Goal: Task Accomplishment & Management: Manage account settings

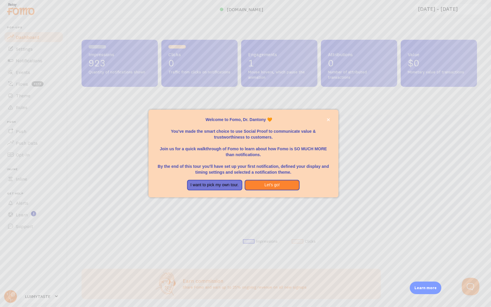
click at [328, 124] on p "You've made the smart choice to use Social Proof to communicate value & trustwo…" at bounding box center [244, 132] width 176 height 18
click at [329, 122] on button "close," at bounding box center [328, 120] width 6 height 6
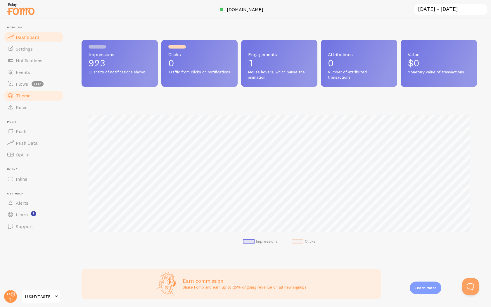
click at [40, 94] on link "Theme" at bounding box center [34, 96] width 60 height 12
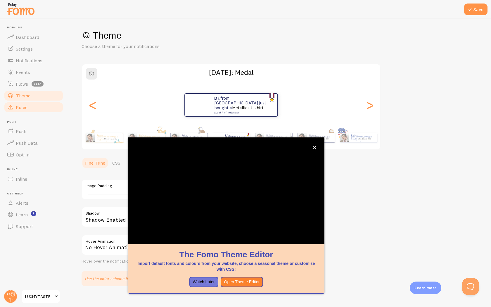
scroll to position [4, 0]
click at [39, 109] on link "Rules" at bounding box center [34, 107] width 60 height 12
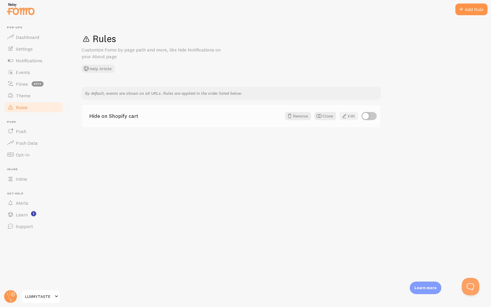
click at [348, 118] on span at bounding box center [344, 116] width 7 height 7
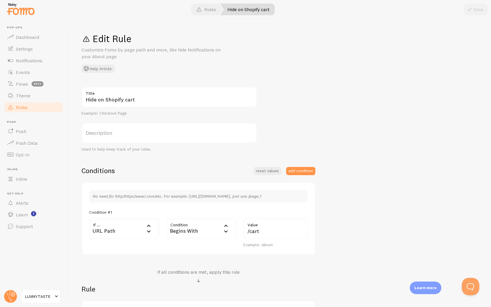
click at [38, 106] on link "Rules" at bounding box center [34, 107] width 60 height 12
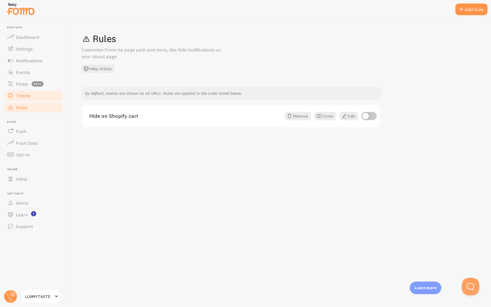
click at [32, 98] on link "Theme" at bounding box center [34, 96] width 60 height 12
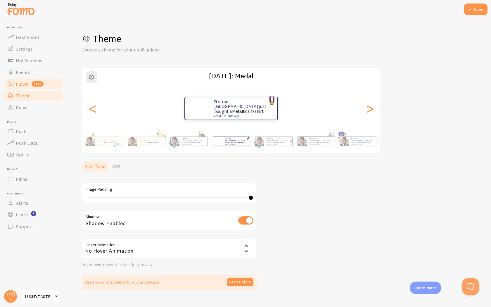
click at [22, 87] on link "Flows beta" at bounding box center [34, 84] width 60 height 12
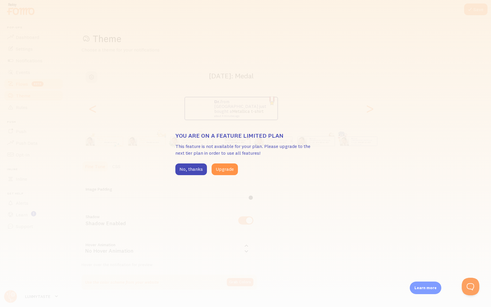
click at [22, 87] on div "You are on a feature limited plan This feature is not available for your plan. …" at bounding box center [245, 153] width 491 height 307
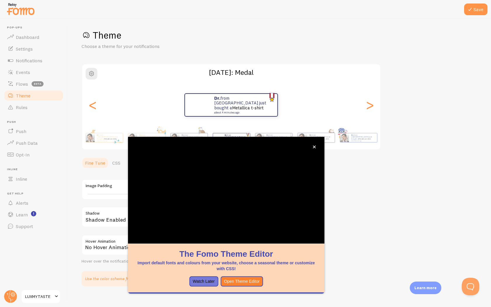
scroll to position [4, 0]
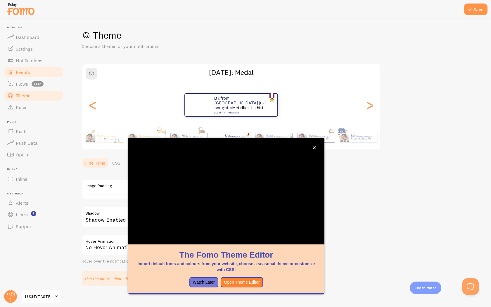
click at [28, 71] on span "Events" at bounding box center [23, 72] width 14 height 6
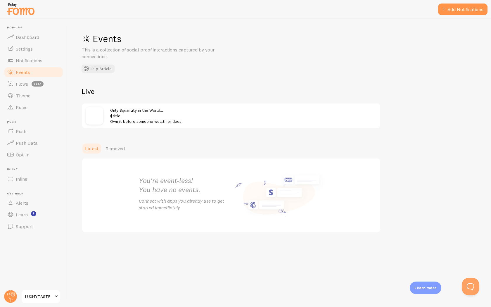
click at [134, 122] on span "Only $quantity in the World… $title Own it before someone wealthier does!" at bounding box center [146, 116] width 73 height 17
click at [131, 113] on div "Only $quantity in the World… $title Own it before someone wealthier does!" at bounding box center [243, 115] width 267 height 17
click at [45, 61] on link "Notifications" at bounding box center [34, 61] width 60 height 12
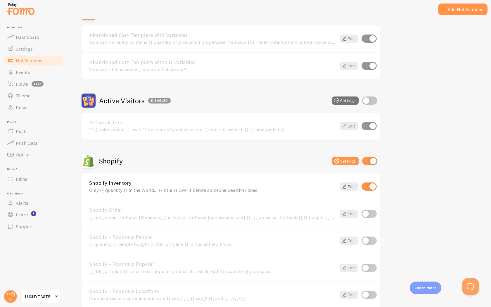
scroll to position [82, 0]
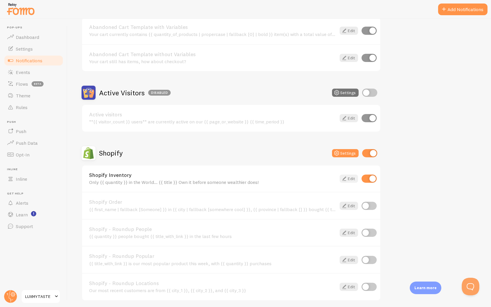
click at [345, 180] on icon at bounding box center [344, 178] width 7 height 7
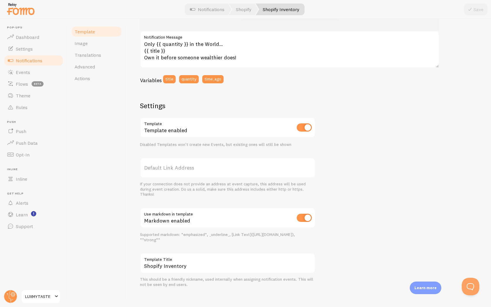
scroll to position [116, 0]
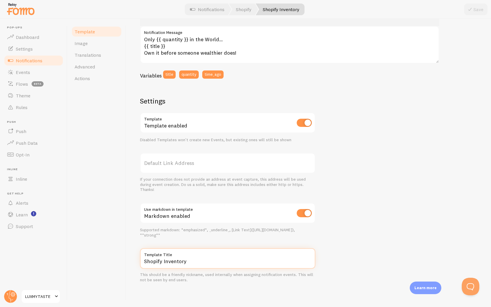
click at [200, 265] on input "Shopify Inventory" at bounding box center [227, 258] width 175 height 20
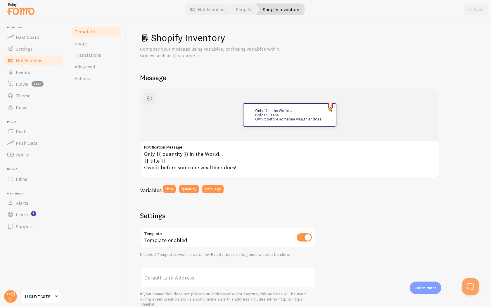
scroll to position [0, 0]
click at [94, 46] on link "Image" at bounding box center [96, 43] width 51 height 12
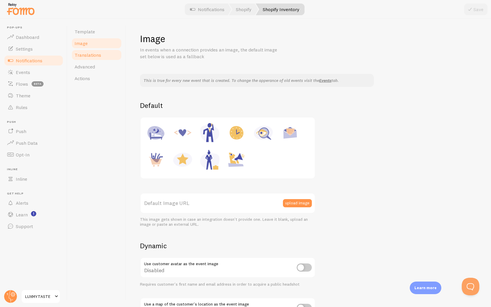
click at [95, 58] on link "Translations" at bounding box center [96, 55] width 51 height 12
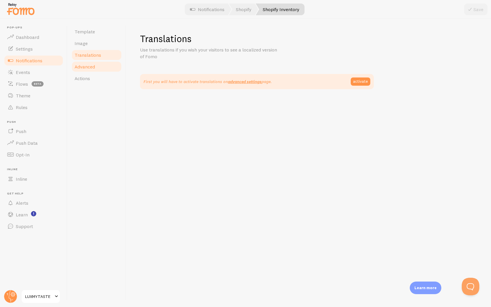
click at [95, 68] on link "Advanced" at bounding box center [96, 67] width 51 height 12
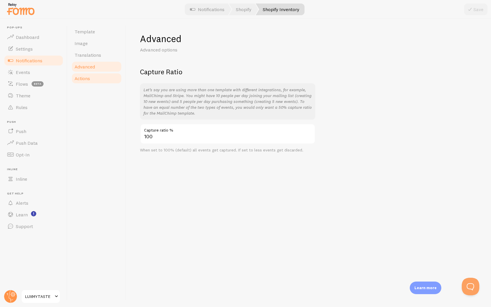
click at [95, 76] on link "Actions" at bounding box center [96, 79] width 51 height 12
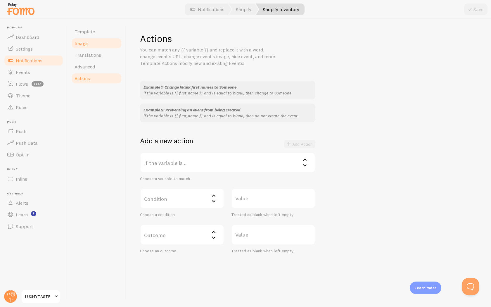
click at [96, 38] on link "Image" at bounding box center [96, 43] width 51 height 12
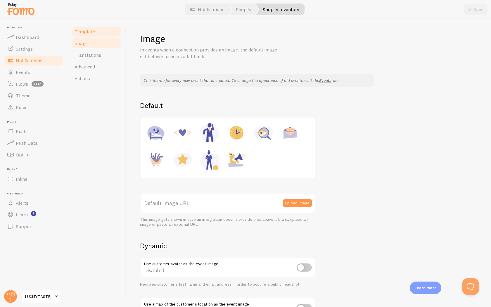
click at [95, 30] on link "Template" at bounding box center [96, 32] width 51 height 12
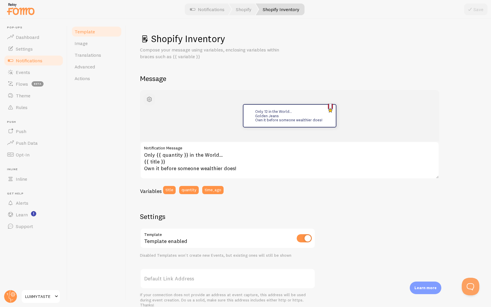
click at [147, 94] on button "button" at bounding box center [150, 100] width 12 height 12
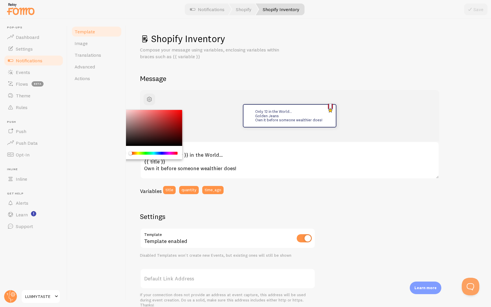
click at [207, 77] on h2 "Message" at bounding box center [308, 78] width 337 height 9
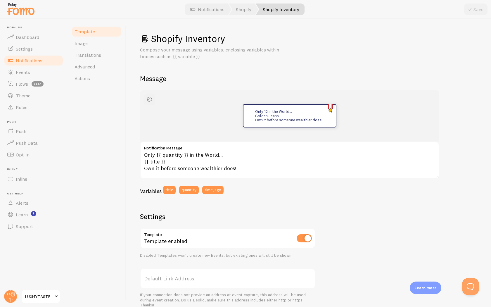
click at [152, 98] on span "button" at bounding box center [149, 99] width 7 height 7
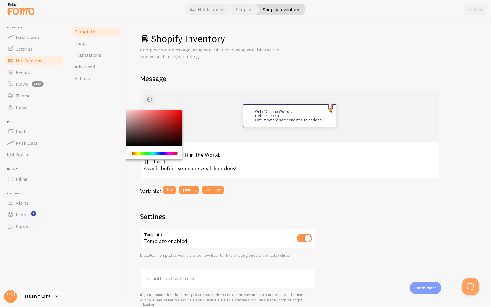
click at [168, 144] on div "Chrome color picker" at bounding box center [150, 128] width 66 height 36
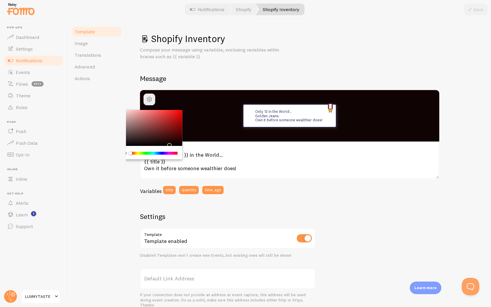
click at [168, 144] on div "Chrome color picker" at bounding box center [170, 146] width 4 height 4
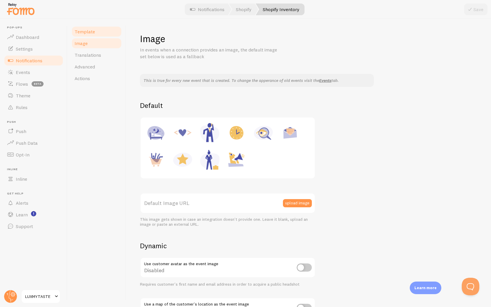
click at [89, 35] on link "Template" at bounding box center [96, 32] width 51 height 12
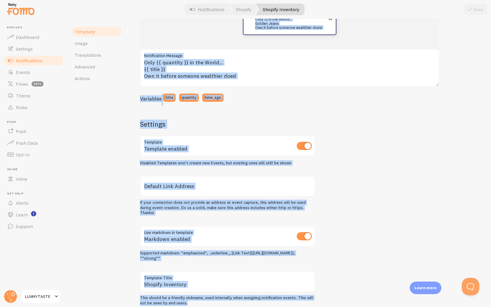
scroll to position [116, 0]
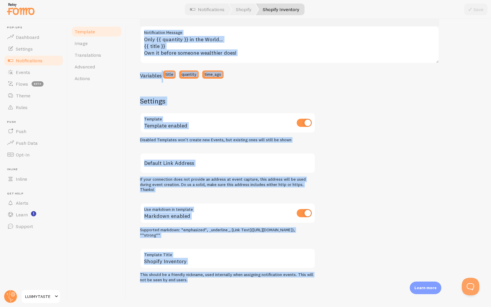
drag, startPoint x: 141, startPoint y: 35, endPoint x: 267, endPoint y: 307, distance: 300.0
click at [267, 307] on div "Shopify Inventory Compose your message using variables, enclosing variables wit…" at bounding box center [308, 163] width 365 height 288
copy div "Shopify Inventory Compose your message using variables, enclosing variables wit…"
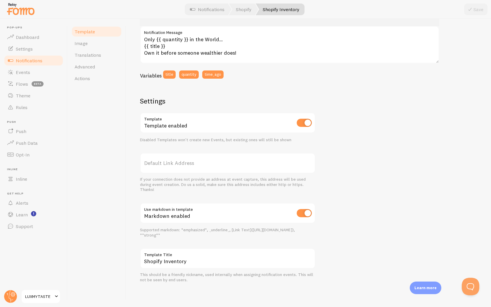
click at [104, 107] on div "Template Image Translations Advanced Actions" at bounding box center [97, 163] width 58 height 288
click at [36, 107] on link "Rules" at bounding box center [34, 107] width 60 height 12
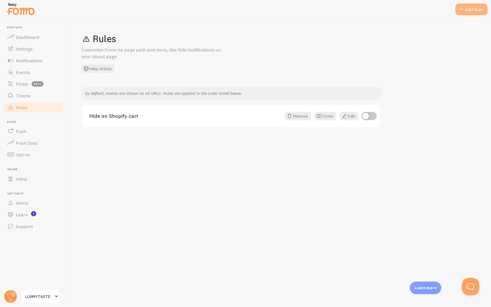
click at [463, 9] on span at bounding box center [461, 9] width 7 height 7
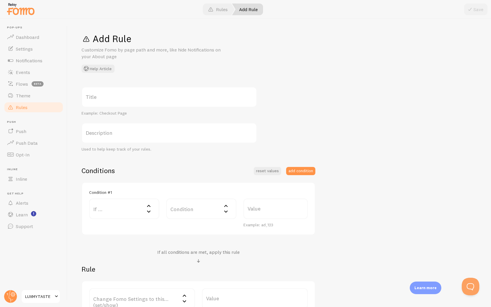
click at [176, 99] on label "Title" at bounding box center [169, 97] width 175 height 20
click at [176, 99] on input "Title" at bounding box center [169, 97] width 175 height 20
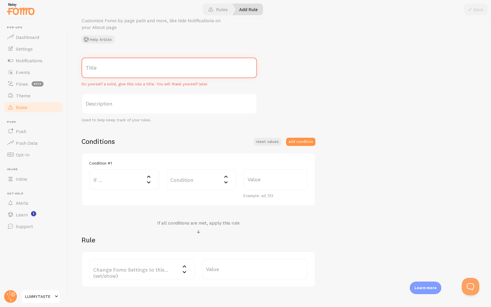
scroll to position [31, 0]
click at [145, 181] on label "If ..." at bounding box center [124, 178] width 70 height 20
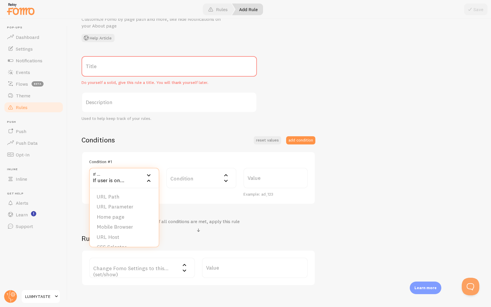
click at [146, 151] on div "Condition #1 If ... If user is on... URL Path URL Parameter Home page Mobile Br…" at bounding box center [199, 177] width 234 height 53
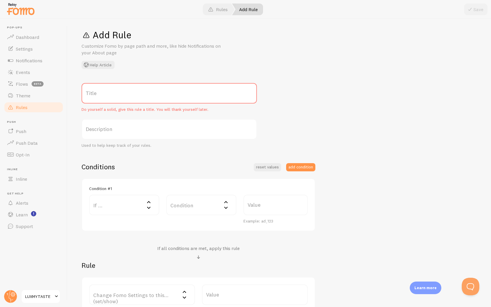
scroll to position [5, 0]
click at [226, 217] on div "Condition Condition Equals Not Equal Begins With Contains Does Not Contain" at bounding box center [201, 207] width 77 height 29
click at [223, 205] on icon at bounding box center [226, 206] width 7 height 7
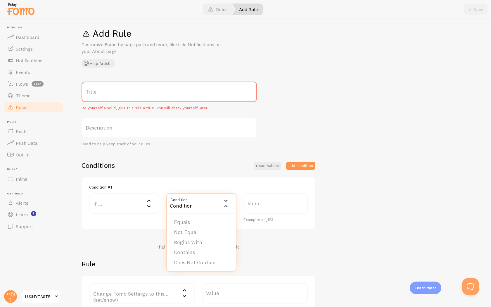
click at [147, 203] on icon at bounding box center [148, 200] width 7 height 7
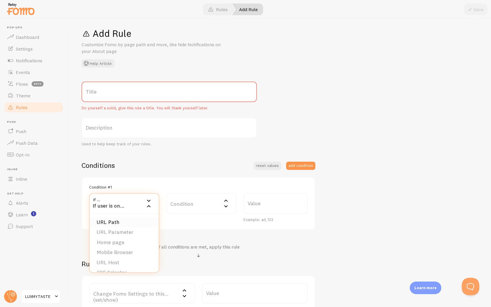
click at [132, 223] on li "URL Path" at bounding box center [124, 222] width 69 height 10
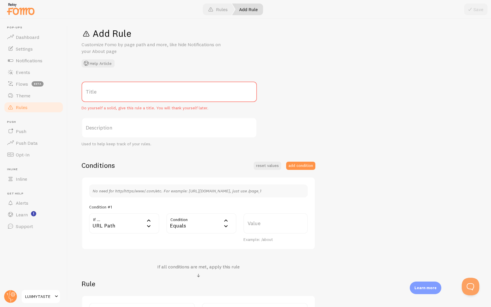
click at [145, 223] on icon at bounding box center [148, 220] width 7 height 7
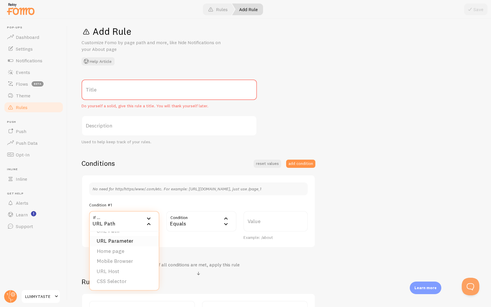
scroll to position [8, 0]
click at [164, 203] on div "Condition #1" at bounding box center [198, 204] width 219 height 5
click at [166, 189] on p "No need for http/https/www/.com/etc. For example: [URL][DOMAIN_NAME], just use …" at bounding box center [199, 189] width 212 height 6
click at [274, 190] on p "No need for http/https/www/.com/etc. For example: [URL][DOMAIN_NAME], just use …" at bounding box center [199, 189] width 212 height 6
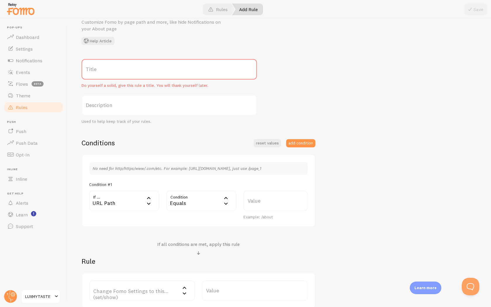
click at [260, 204] on label "Value" at bounding box center [276, 201] width 64 height 20
click at [260, 204] on input "Value" at bounding box center [276, 201] width 64 height 20
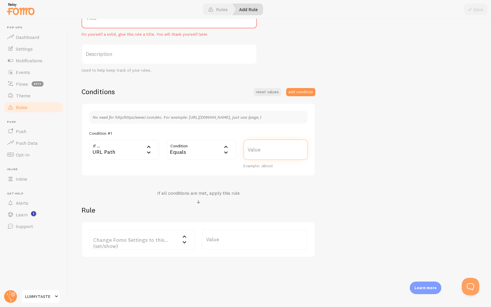
scroll to position [80, 0]
click at [149, 145] on icon at bounding box center [149, 145] width 4 height 2
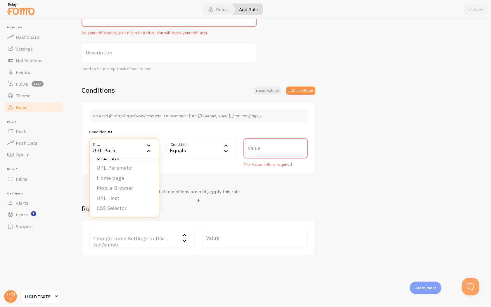
scroll to position [0, 0]
click at [139, 179] on li "URL Parameter" at bounding box center [124, 177] width 69 height 10
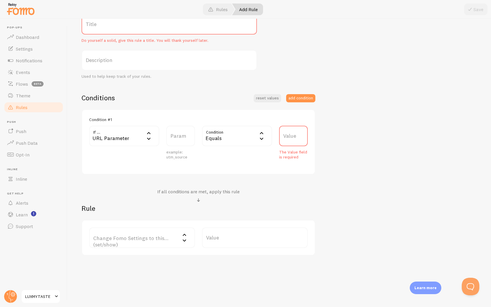
click at [189, 154] on div "example: utm_source" at bounding box center [180, 155] width 29 height 10
click at [151, 137] on icon at bounding box center [148, 138] width 7 height 7
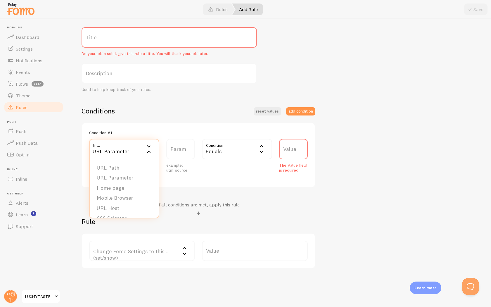
scroll to position [59, 0]
click at [187, 150] on label "Param" at bounding box center [180, 149] width 29 height 20
click at [187, 150] on input "Param" at bounding box center [180, 149] width 29 height 20
click at [187, 150] on label "Param" at bounding box center [180, 149] width 29 height 20
click at [187, 150] on input "Param" at bounding box center [180, 149] width 29 height 20
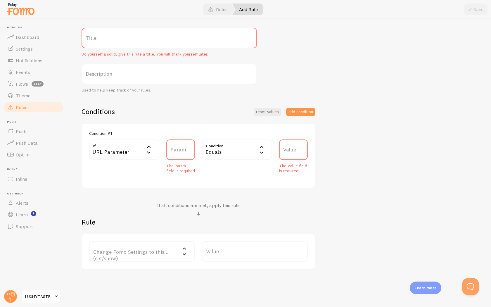
click at [142, 148] on div "URL Parameter" at bounding box center [124, 149] width 70 height 20
click at [130, 174] on li "URL Parameter" at bounding box center [124, 178] width 69 height 10
click at [141, 156] on div "URL Parameter" at bounding box center [124, 149] width 70 height 20
click at [134, 166] on li "URL Path" at bounding box center [124, 168] width 69 height 10
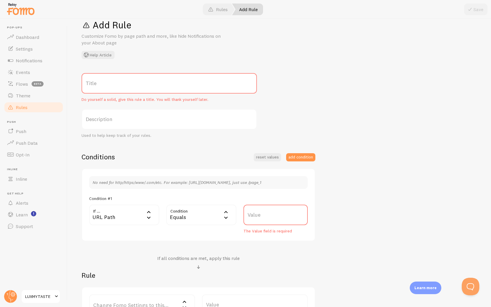
scroll to position [8, 0]
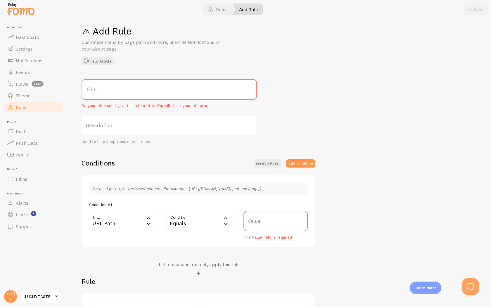
click at [138, 88] on label "Title" at bounding box center [169, 89] width 175 height 20
click at [138, 88] on input "Title" at bounding box center [169, 89] width 175 height 20
paste input "Mostra solo"
click at [144, 125] on label "Description" at bounding box center [169, 125] width 175 height 20
click at [144, 125] on input "Description" at bounding box center [169, 125] width 175 height 20
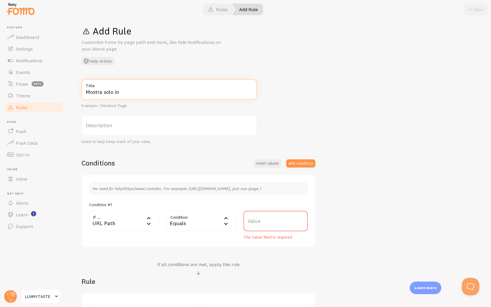
click at [130, 93] on input "Mostra solo in" at bounding box center [169, 89] width 175 height 20
type input "Mostra solo in ..."
click at [145, 222] on div "URL Path" at bounding box center [124, 221] width 70 height 20
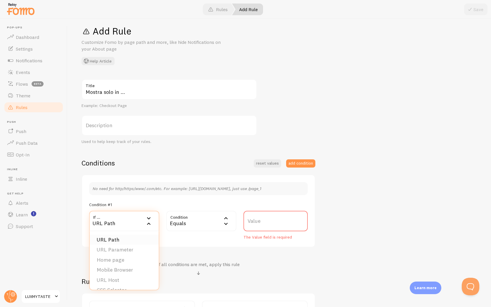
click at [137, 238] on li "URL Path" at bounding box center [124, 240] width 69 height 10
click at [225, 220] on icon at bounding box center [226, 218] width 7 height 7
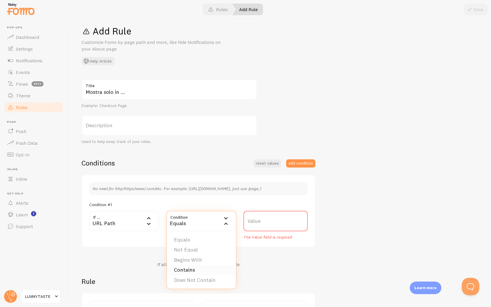
click at [209, 272] on li "Contains" at bounding box center [201, 270] width 69 height 10
click at [270, 223] on label "Value" at bounding box center [276, 221] width 64 height 20
click at [270, 223] on input "Value" at bounding box center [276, 221] width 64 height 20
click at [197, 130] on label "Description" at bounding box center [169, 125] width 175 height 20
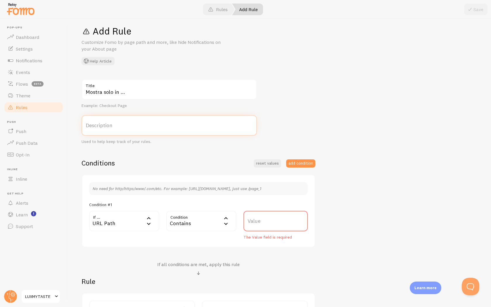
click at [197, 130] on input "Description" at bounding box center [169, 125] width 175 height 20
paste input "products/forbidden-collection"
drag, startPoint x: 108, startPoint y: 129, endPoint x: 67, endPoint y: 129, distance: 41.2
click at [67, 129] on div "Rules Add Rule Save Add Rule Customize Fomo by page path and more, like hide No…" at bounding box center [279, 163] width 424 height 288
drag, startPoint x: 140, startPoint y: 129, endPoint x: 82, endPoint y: 129, distance: 57.3
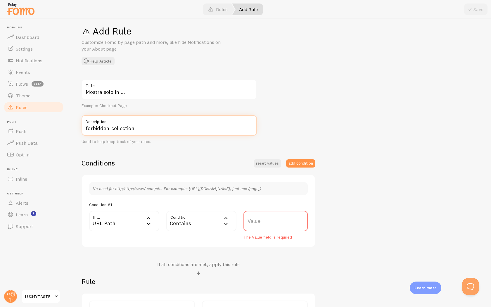
click at [82, 129] on input "forbidden-collection" at bounding box center [169, 125] width 175 height 20
type input "forbidden-collection"
click at [265, 225] on label "Value" at bounding box center [276, 221] width 64 height 20
click at [265, 225] on input "Value" at bounding box center [276, 221] width 64 height 20
paste input "forbidden-collection"
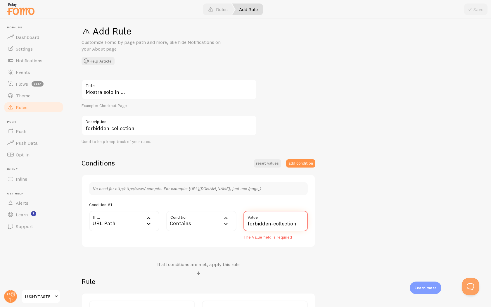
type input "forbidden-collection"
click at [354, 231] on div "Mostra solo in ... Title Example: Checkout Page forbidden-collection Descriptio…" at bounding box center [280, 203] width 396 height 249
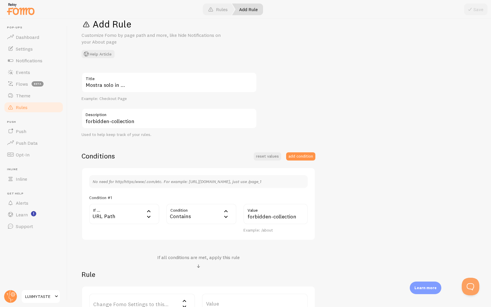
scroll to position [0, 0]
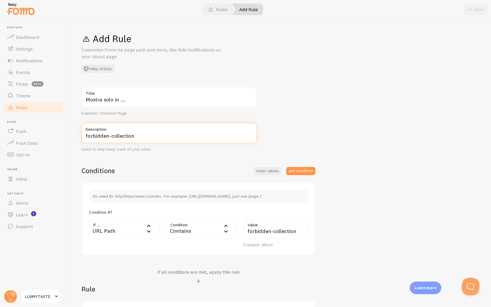
drag, startPoint x: 135, startPoint y: 138, endPoint x: 81, endPoint y: 136, distance: 54.1
click at [82, 136] on input "forbidden-collection" at bounding box center [169, 133] width 175 height 20
click at [85, 135] on input "Rules" at bounding box center [169, 133] width 175 height 20
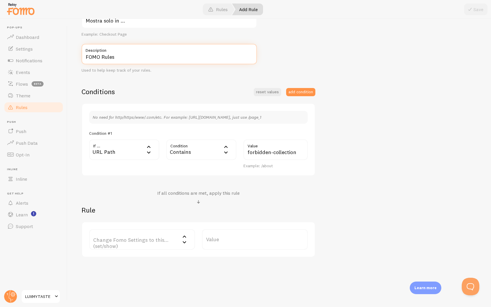
scroll to position [80, 0]
type input "FOMO Rules"
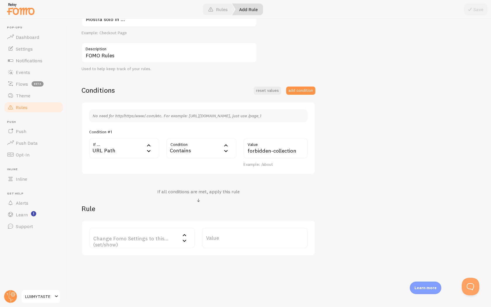
click at [187, 238] on icon at bounding box center [184, 235] width 7 height 7
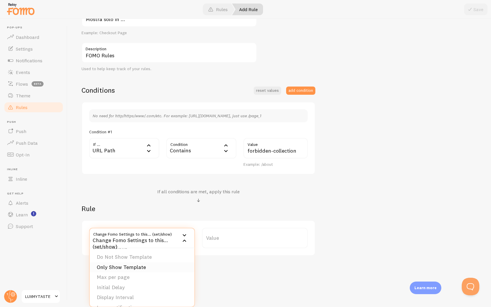
scroll to position [0, 0]
click at [237, 272] on div "Add Rule Customize Fomo by page path and more, like hide Notifications on your …" at bounding box center [280, 163] width 424 height 288
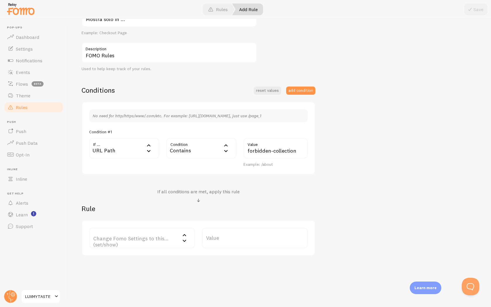
click at [151, 150] on icon at bounding box center [148, 150] width 7 height 7
click at [223, 154] on icon at bounding box center [226, 150] width 7 height 7
click at [280, 208] on h2 "Rule" at bounding box center [199, 208] width 234 height 9
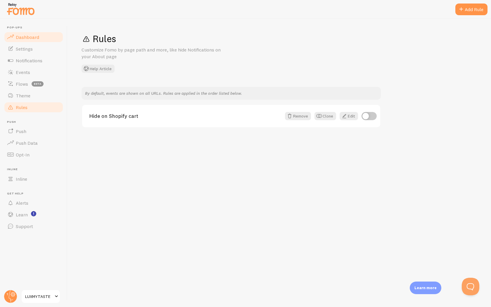
click at [30, 36] on span "Dashboard" at bounding box center [27, 37] width 23 height 6
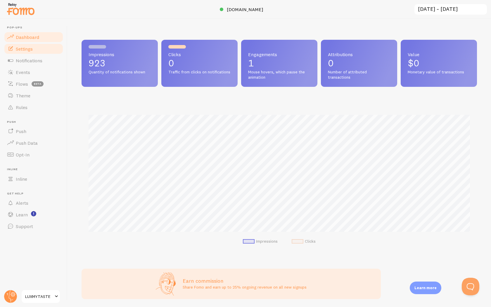
scroll to position [154, 396]
click at [31, 94] on link "Theme" at bounding box center [34, 96] width 60 height 12
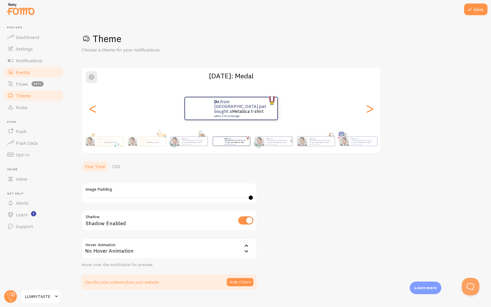
click at [28, 71] on span "Events" at bounding box center [23, 72] width 14 height 6
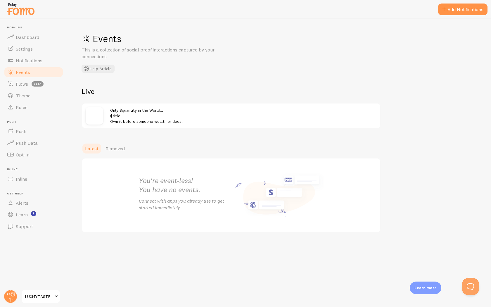
click at [165, 123] on span "Only $quantity in the World… $title Own it before someone wealthier does!" at bounding box center [146, 116] width 73 height 17
click at [28, 59] on span "Notifications" at bounding box center [29, 61] width 27 height 6
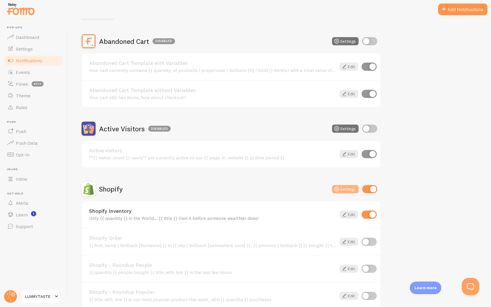
scroll to position [49, 0]
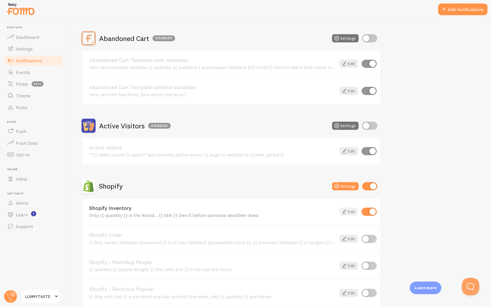
click at [353, 213] on link "Edit" at bounding box center [349, 212] width 18 height 8
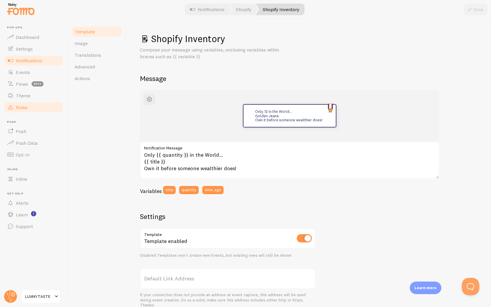
click at [41, 111] on link "Rules" at bounding box center [34, 107] width 60 height 12
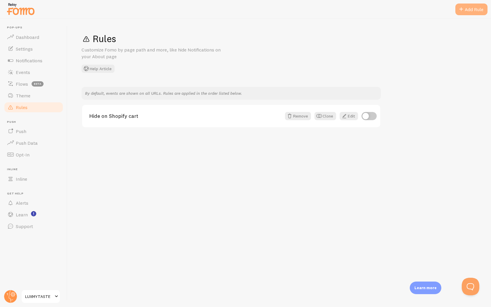
click at [468, 11] on div "Add Rule" at bounding box center [472, 10] width 32 height 12
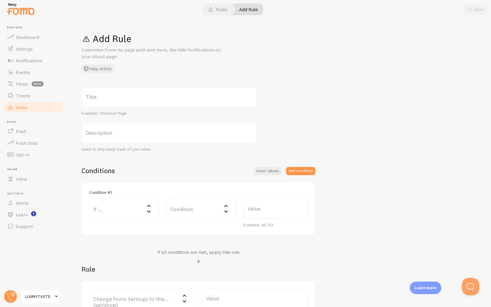
click at [171, 102] on label "Title" at bounding box center [169, 97] width 175 height 20
click at [171, 102] on input "Title" at bounding box center [169, 97] width 175 height 20
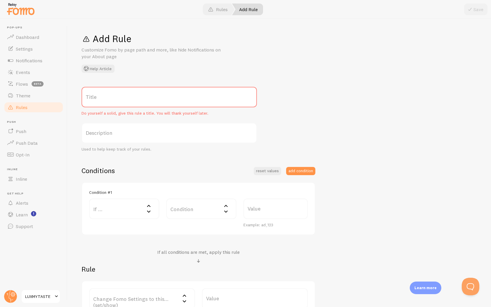
click at [168, 97] on label "Title" at bounding box center [169, 97] width 175 height 20
click at [168, 97] on input "Title" at bounding box center [169, 97] width 175 height 20
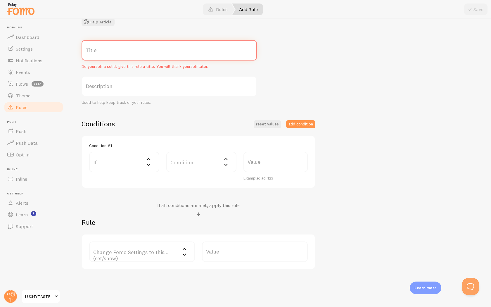
scroll to position [61, 0]
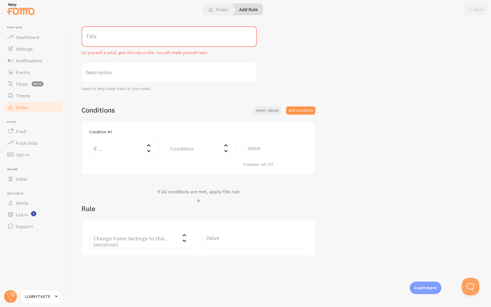
click at [263, 153] on label "Value" at bounding box center [276, 148] width 64 height 20
click at [263, 153] on input "Value" at bounding box center [276, 148] width 64 height 20
click at [139, 151] on label "If ..." at bounding box center [124, 148] width 70 height 20
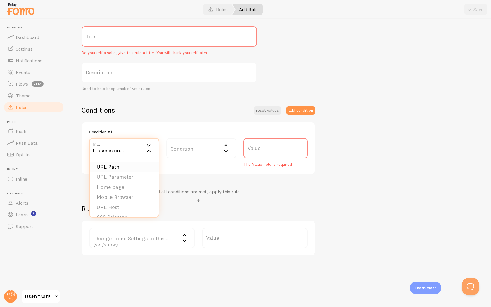
click at [135, 163] on li "URL Path" at bounding box center [124, 167] width 69 height 10
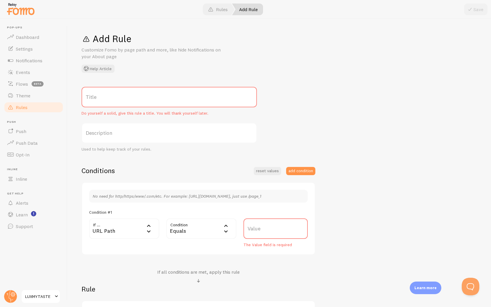
scroll to position [61, 0]
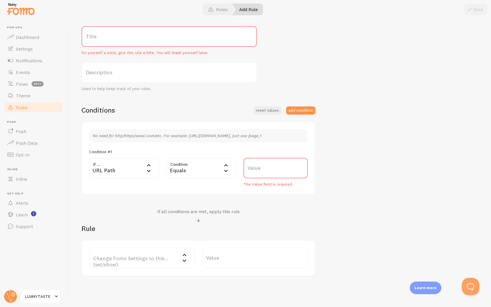
click at [174, 262] on label "Change Fomo Settings to this... (set/show)" at bounding box center [142, 258] width 106 height 20
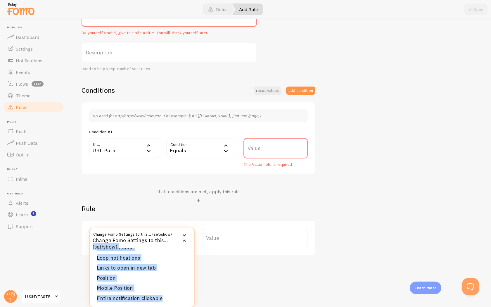
scroll to position [0, 0]
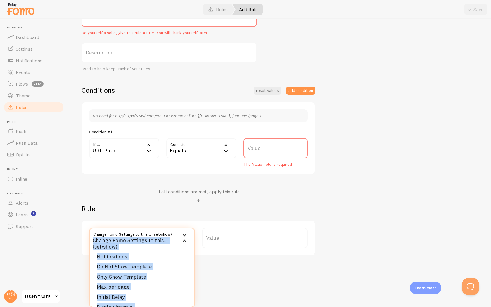
drag, startPoint x: 188, startPoint y: 299, endPoint x: 172, endPoint y: 232, distance: 68.9
click at [172, 232] on div "Change Fomo Settings to this... (set/show) Change Fomo Settings to this... (set…" at bounding box center [142, 238] width 106 height 20
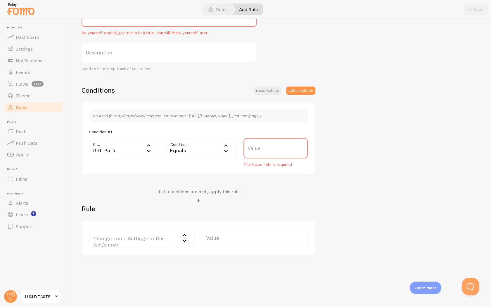
click at [182, 242] on icon at bounding box center [184, 240] width 7 height 7
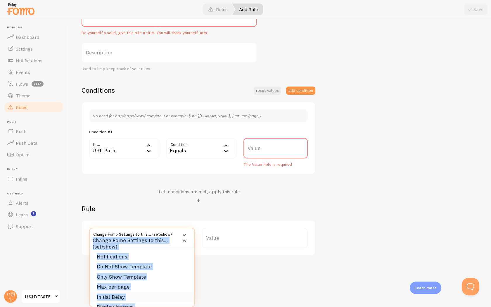
copy div "Change Fomo Settings to this... (set/show) Notifications Do Not Show Template O…"
click at [142, 266] on li "Do Not Show Template" at bounding box center [142, 267] width 105 height 10
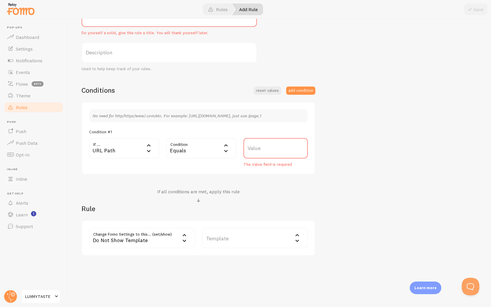
click at [273, 238] on label "Template" at bounding box center [255, 238] width 106 height 20
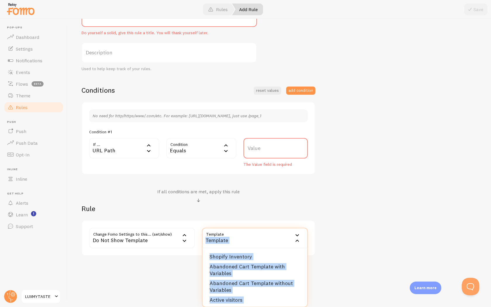
drag, startPoint x: 298, startPoint y: 305, endPoint x: 282, endPoint y: 216, distance: 90.1
click at [282, 216] on div "Rule Change Fomo Settings to this... (set/show) no_show_template Do Not Show Te…" at bounding box center [199, 230] width 234 height 52
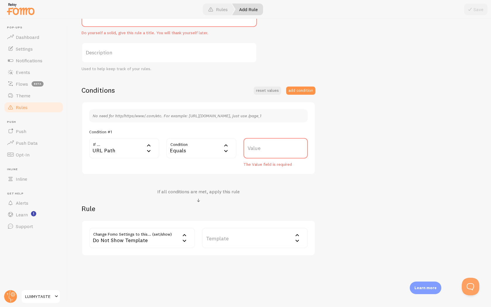
click at [299, 235] on icon at bounding box center [297, 235] width 7 height 7
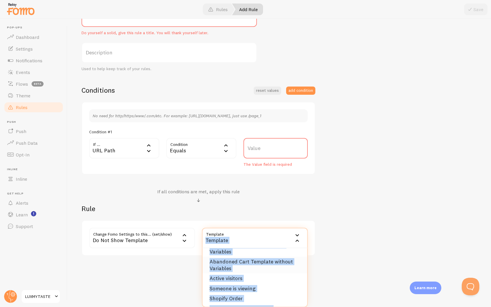
scroll to position [52, 0]
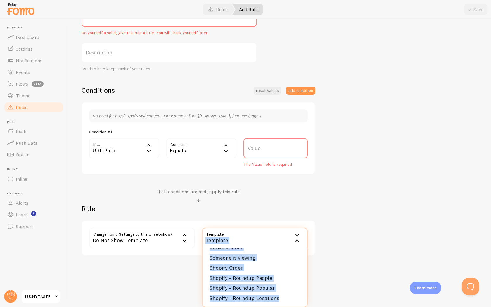
copy div "Template Shopify Inventory Abandoned Cart Template with Variables Abandoned Car…"
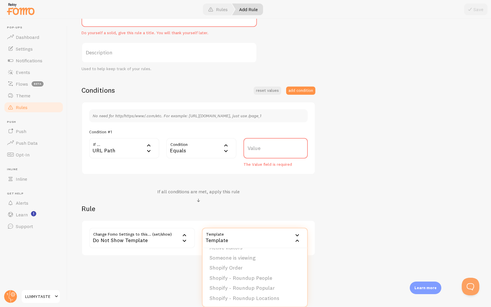
click at [362, 251] on div "Title Do yourself a solid, give this rule a title. You will thank yourself late…" at bounding box center [280, 130] width 396 height 249
click at [287, 236] on label "Template" at bounding box center [255, 238] width 106 height 20
click at [249, 259] on li "Shopify Inventory" at bounding box center [255, 257] width 105 height 10
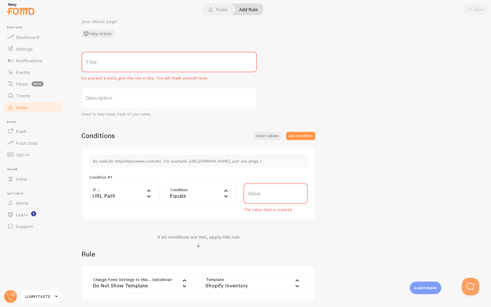
scroll to position [31, 0]
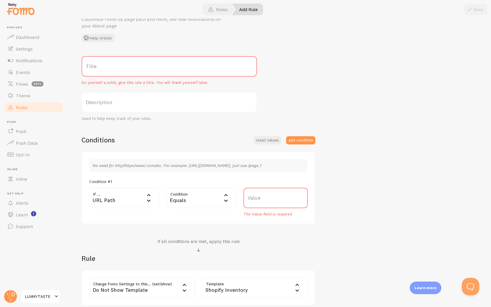
click at [187, 71] on label "Title" at bounding box center [169, 66] width 175 height 20
click at [187, 71] on input "Title" at bounding box center [169, 66] width 175 height 20
type input "NON Mostrare"
click at [177, 100] on label "Description" at bounding box center [169, 102] width 175 height 20
click at [177, 100] on input "Description" at bounding box center [169, 102] width 175 height 20
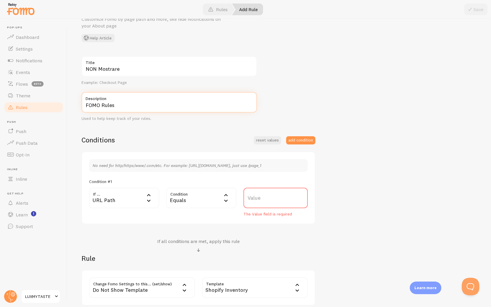
type input "FOMO Rules"
click at [163, 69] on input "NON Mostrare" at bounding box center [169, 66] width 175 height 20
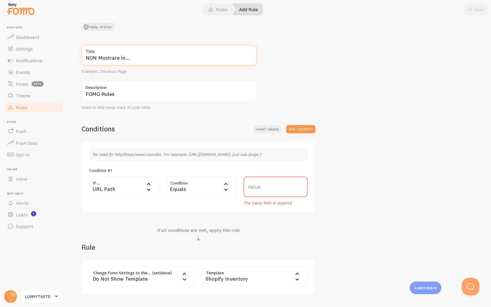
type input "NON Mostrare in..."
click at [267, 189] on label "Value" at bounding box center [276, 187] width 64 height 20
click at [267, 189] on input "Value" at bounding box center [276, 187] width 64 height 20
click at [261, 189] on label "Value" at bounding box center [276, 187] width 64 height 20
click at [261, 189] on input "Value" at bounding box center [276, 187] width 64 height 20
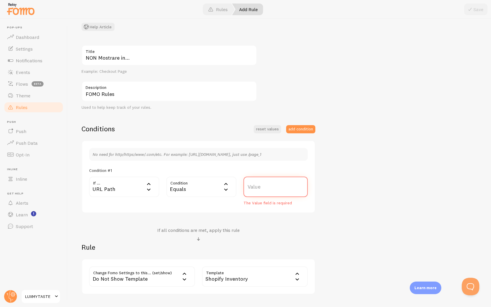
paste input "ticking-time-bomb"
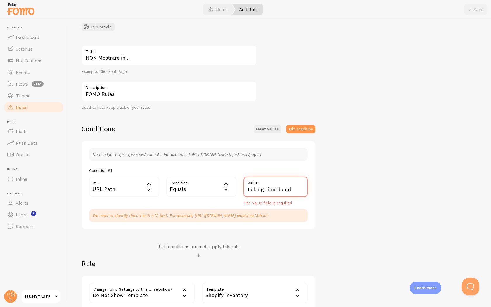
type input "ticking-time-bomb"
click at [347, 258] on div "NON Mostrare in... Title Example: Checkout Page FOMO Rules Description Used to …" at bounding box center [280, 178] width 396 height 266
drag, startPoint x: 297, startPoint y: 191, endPoint x: 247, endPoint y: 190, distance: 50.6
click at [247, 190] on input "ticking-time-bomb" at bounding box center [276, 187] width 64 height 20
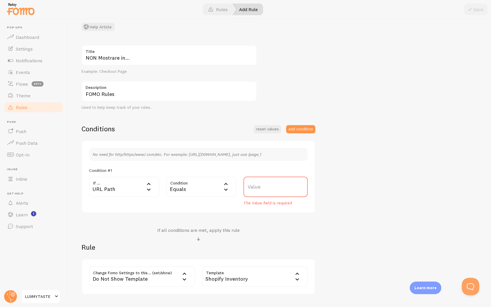
click at [270, 186] on label "Value" at bounding box center [276, 187] width 64 height 20
click at [270, 186] on input "Value" at bounding box center [276, 187] width 64 height 20
paste input "https://luxmytaste.com/products/ticking-time-bomb"
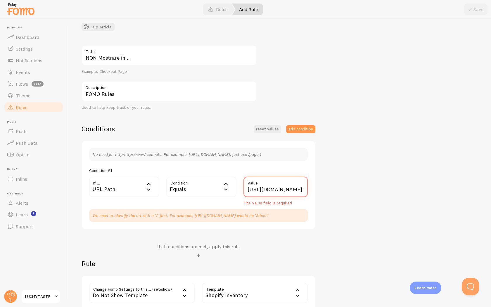
type input "https://luxmytaste.com/products/ticking-time-bomb"
click at [342, 217] on div "NON Mostrare in... Title Example: Checkout Page FOMO Rules Description Used to …" at bounding box center [280, 178] width 396 height 266
drag, startPoint x: 272, startPoint y: 216, endPoint x: 116, endPoint y: 207, distance: 156.7
click at [116, 207] on div "No need for http/https/www/.com/etc. For example: http://www.yourwebsite.com/pa…" at bounding box center [198, 185] width 219 height 74
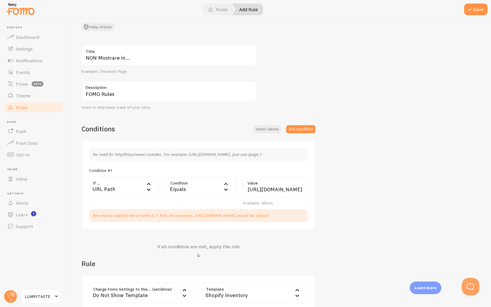
copy p "We need to identify the url with a '/' first. For example, https://fomo.com/abo…"
click at [271, 189] on input "https://luxmytaste.com/products/ticking-time-bomb" at bounding box center [276, 187] width 64 height 20
drag, startPoint x: 247, startPoint y: 190, endPoint x: 331, endPoint y: 191, distance: 83.6
click at [331, 191] on div "NON Mostrare in... Title Example: Checkout Page FOMO Rules Description Used to …" at bounding box center [280, 178] width 396 height 266
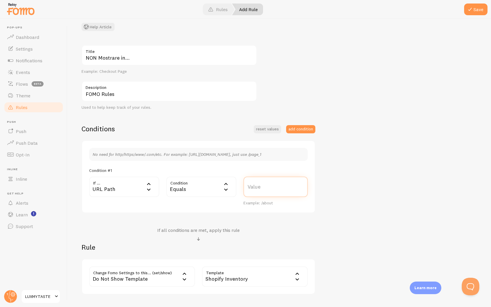
scroll to position [0, 0]
paste input "/products/ticking-time-bomb"
type input "/products/ticking-time-bomb"
click at [355, 204] on div "NON Mostrare in... Title Example: Checkout Page FOMO Rules Description Used to …" at bounding box center [280, 169] width 396 height 249
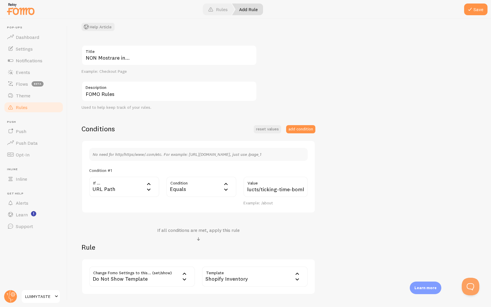
scroll to position [0, 0]
click at [475, 11] on button "Save" at bounding box center [475, 10] width 23 height 12
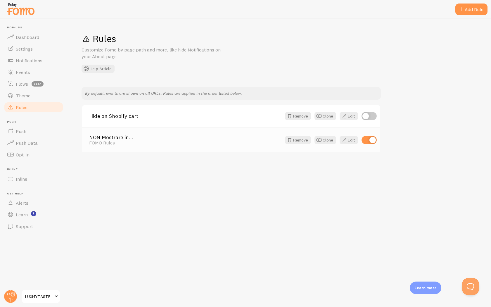
click at [164, 139] on link "NON Mostrare in..." at bounding box center [185, 137] width 192 height 5
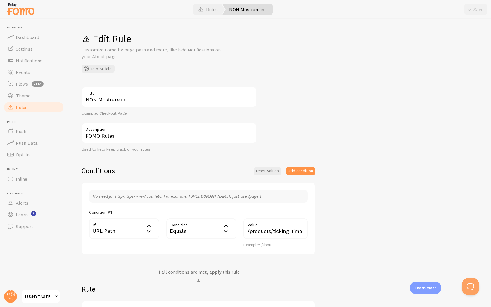
click at [217, 225] on div "Equals" at bounding box center [201, 228] width 70 height 20
click at [212, 275] on li "Contains" at bounding box center [201, 278] width 69 height 10
click at [476, 13] on button "Save" at bounding box center [475, 10] width 23 height 12
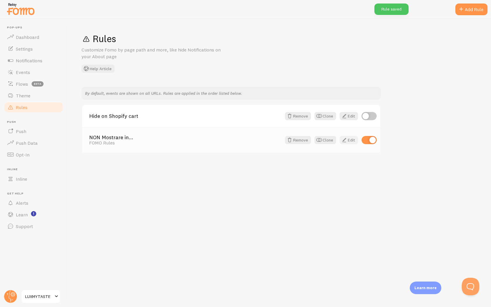
click at [354, 141] on link "Edit" at bounding box center [349, 140] width 18 height 8
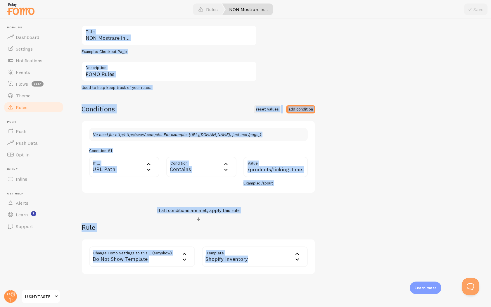
scroll to position [80, 0]
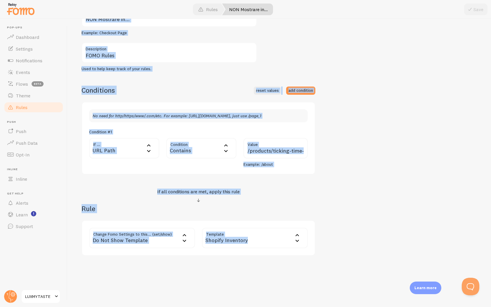
drag, startPoint x: 80, startPoint y: 35, endPoint x: 232, endPoint y: 254, distance: 267.2
click at [232, 254] on div "Edit Rule Customize Fomo by page path and more, like hide Notifications on your…" at bounding box center [280, 163] width 424 height 288
copy div "Edit Rule Customize Fomo by page path and more, like hide Notifications on your…"
click at [35, 61] on span "Notifications" at bounding box center [29, 61] width 27 height 6
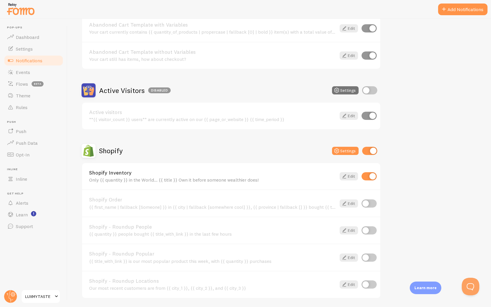
scroll to position [85, 0]
click at [346, 178] on icon at bounding box center [344, 175] width 7 height 7
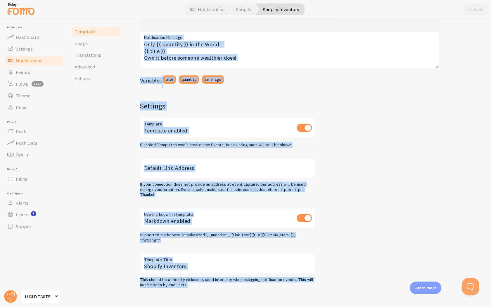
scroll to position [116, 0]
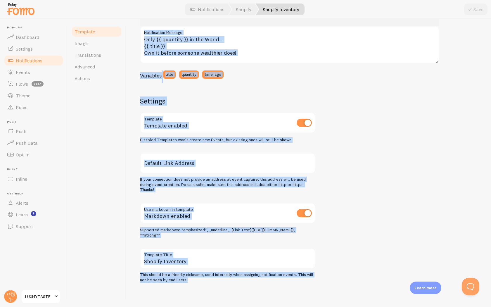
drag, startPoint x: 139, startPoint y: 36, endPoint x: 308, endPoint y: 307, distance: 318.7
click at [308, 307] on div "Shopify Inventory Compose your message using variables, enclosing variables wit…" at bounding box center [308, 163] width 365 height 288
copy div "Shopify Inventory Compose your message using variables, enclosing variables wit…"
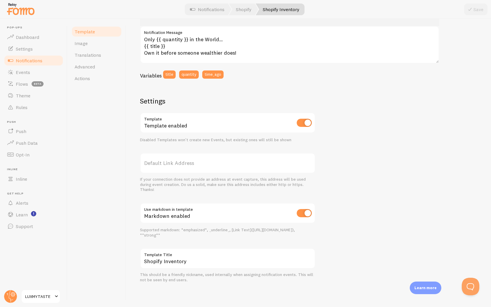
click at [125, 113] on div "Template Image Translations Advanced Actions" at bounding box center [97, 163] width 58 height 288
click at [30, 72] on link "Events" at bounding box center [34, 72] width 60 height 12
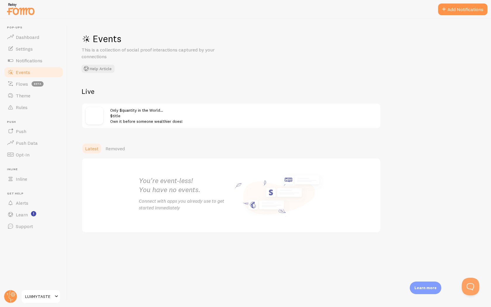
click at [118, 117] on span "Only $quantity in the World… $title Own it before someone wealthier does!" at bounding box center [146, 116] width 73 height 17
click at [93, 115] on img at bounding box center [95, 116] width 18 height 18
click at [129, 112] on span "Only $quantity in the World… $title Own it before someone wealthier does!" at bounding box center [146, 116] width 73 height 17
click at [129, 111] on span "Only $quantity in the World… $title Own it before someone wealthier does!" at bounding box center [146, 116] width 73 height 17
click at [32, 63] on span "Notifications" at bounding box center [29, 61] width 27 height 6
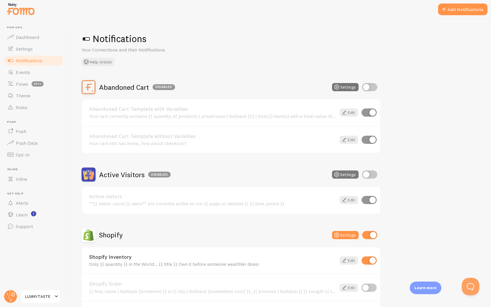
click at [346, 178] on button "Settings" at bounding box center [345, 174] width 27 height 8
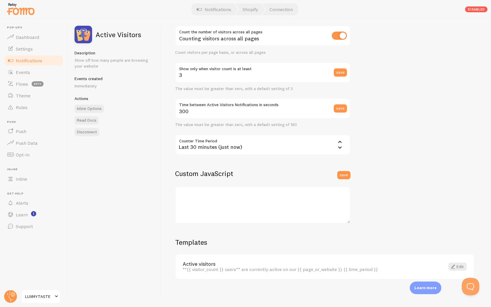
scroll to position [61, 0]
click at [455, 267] on span at bounding box center [453, 266] width 7 height 7
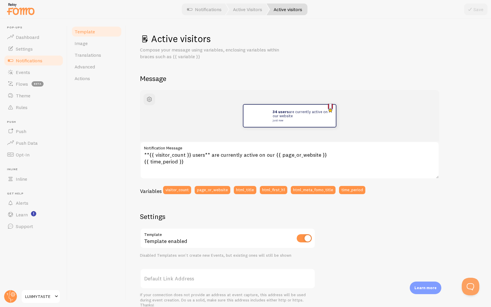
click at [45, 63] on link "Notifications" at bounding box center [34, 61] width 60 height 12
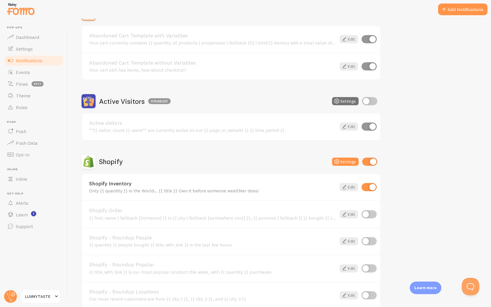
scroll to position [83, 0]
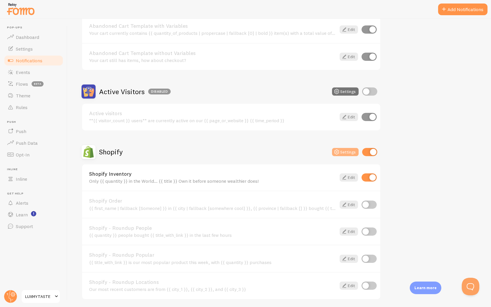
click at [348, 151] on button "Settings" at bounding box center [345, 152] width 27 height 8
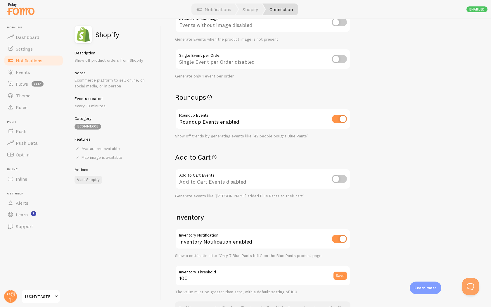
scroll to position [110, 0]
click at [213, 96] on icon at bounding box center [209, 96] width 7 height 9
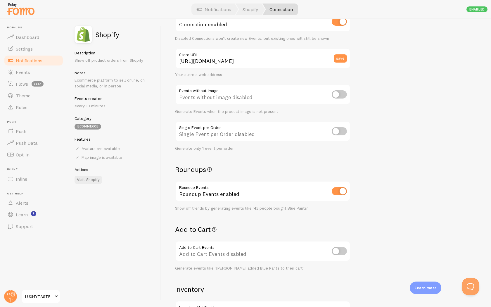
scroll to position [0, 0]
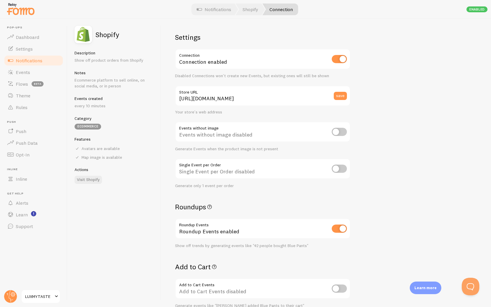
click at [342, 229] on input "checkbox" at bounding box center [339, 229] width 15 height 8
checkbox input "false"
click at [339, 232] on input "checkbox" at bounding box center [339, 229] width 15 height 8
checkbox input "false"
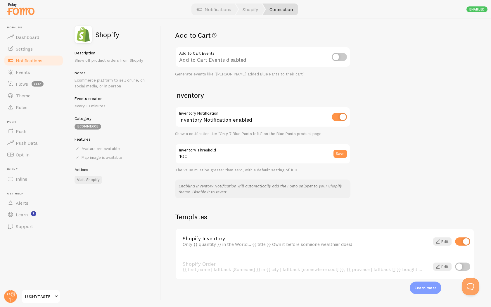
scroll to position [232, 0]
click at [439, 240] on span at bounding box center [438, 240] width 7 height 7
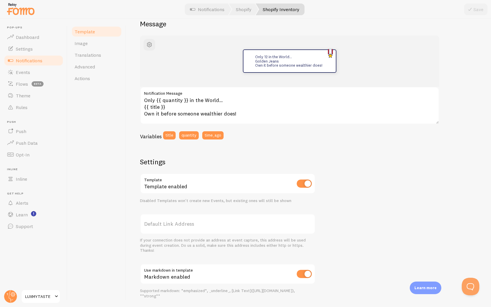
scroll to position [116, 0]
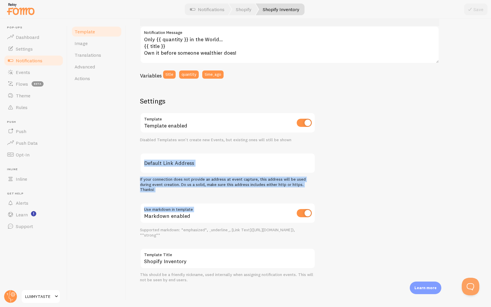
drag, startPoint x: 159, startPoint y: 192, endPoint x: 142, endPoint y: 158, distance: 38.5
click at [142, 158] on div "Settings Template Template enabled Disabled Templates won't create new Events, …" at bounding box center [227, 190] width 175 height 186
click at [170, 192] on div "If your connection does not provide an address at event capture, this address w…" at bounding box center [227, 184] width 175 height 15
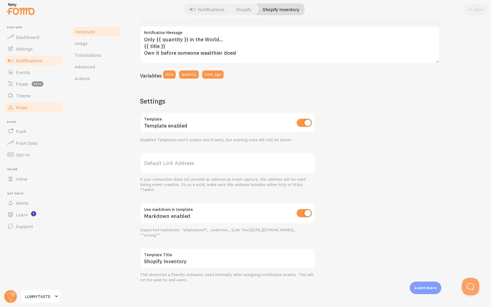
click at [21, 109] on span "Rules" at bounding box center [22, 107] width 12 height 6
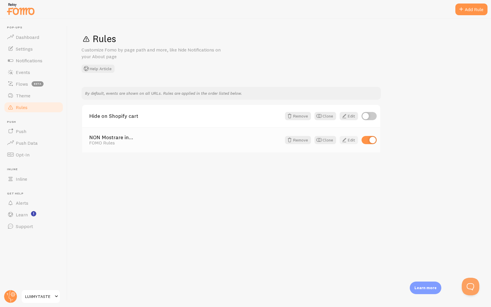
click at [347, 138] on span at bounding box center [344, 140] width 7 height 7
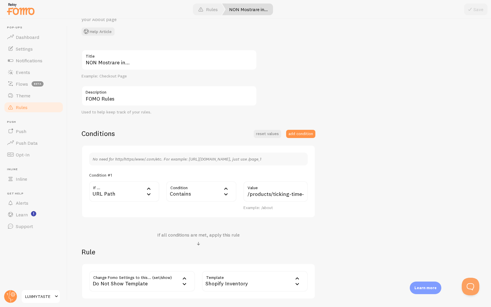
scroll to position [80, 0]
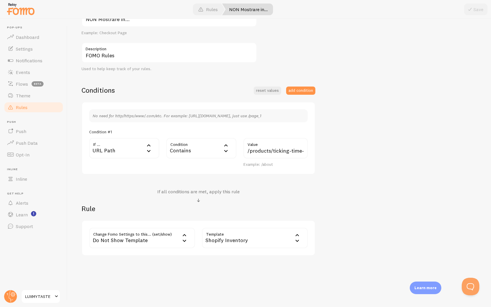
click at [269, 235] on div "Shopify Inventory" at bounding box center [255, 238] width 106 height 20
click at [184, 240] on icon at bounding box center [184, 240] width 7 height 7
click at [231, 271] on div "Edit Rule Customize Fomo by page path and more, like hide Notifications on your…" at bounding box center [280, 163] width 424 height 288
click at [222, 154] on div "Contains" at bounding box center [201, 148] width 70 height 20
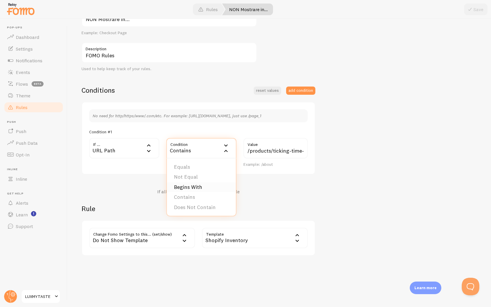
click at [209, 189] on li "Begins With" at bounding box center [201, 187] width 69 height 10
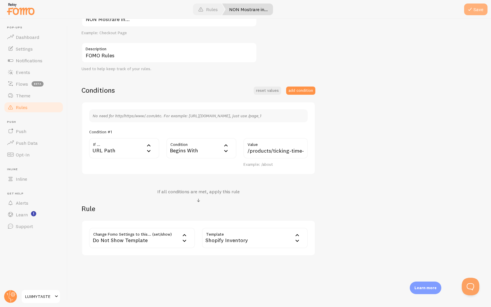
click at [475, 9] on button "Save" at bounding box center [475, 10] width 23 height 12
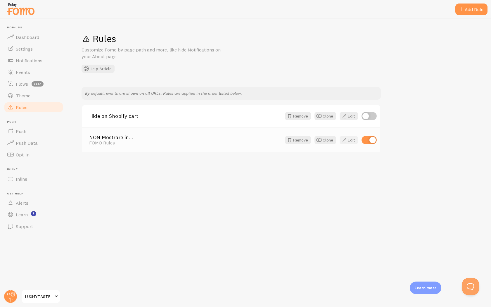
click at [353, 141] on link "Edit" at bounding box center [349, 140] width 18 height 8
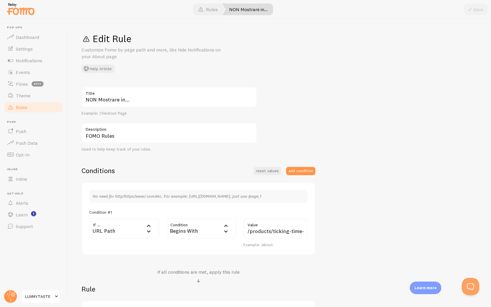
click at [152, 226] on icon at bounding box center [148, 225] width 7 height 7
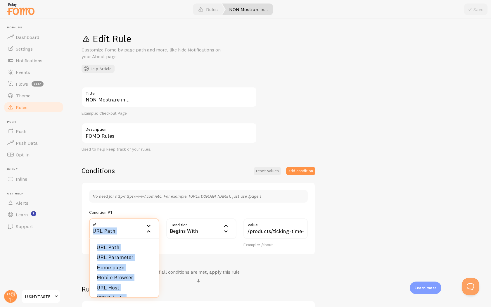
drag, startPoint x: 139, startPoint y: 290, endPoint x: 125, endPoint y: 224, distance: 68.2
click at [125, 224] on div "If ... url URL Path URL Path URL Parameter Home page Mobile Browser URL Host CS…" at bounding box center [124, 228] width 70 height 20
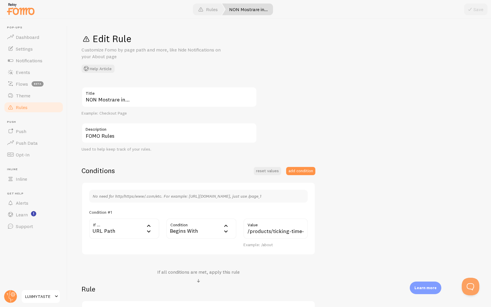
click at [140, 227] on div "URL Path" at bounding box center [124, 228] width 70 height 20
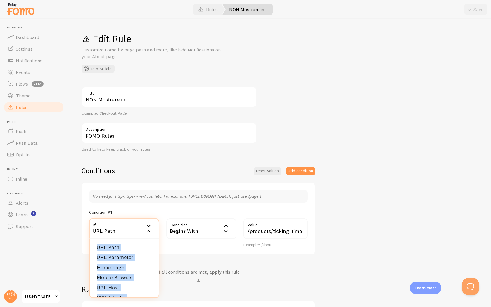
drag, startPoint x: 133, startPoint y: 289, endPoint x: 120, endPoint y: 236, distance: 54.3
click at [120, 236] on div "If ... url URL Path URL Path URL Parameter Home page Mobile Browser URL Host CS…" at bounding box center [124, 228] width 70 height 20
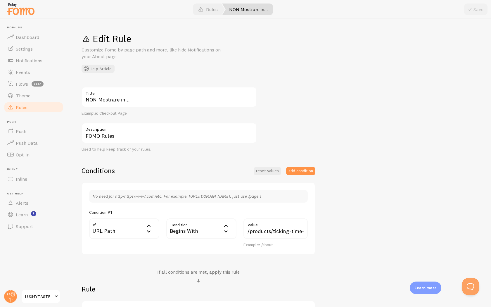
click at [147, 235] on div "URL Path" at bounding box center [124, 228] width 70 height 20
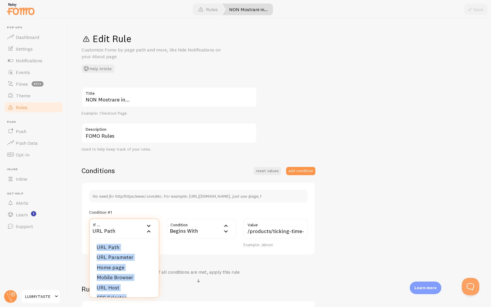
scroll to position [9, 0]
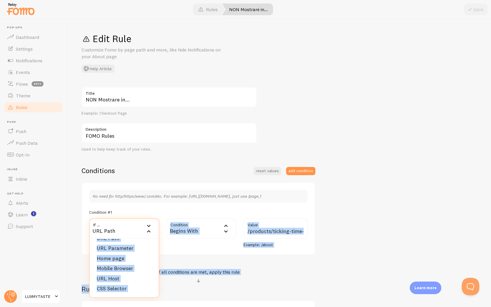
drag, startPoint x: 142, startPoint y: 241, endPoint x: 142, endPoint y: 302, distance: 60.3
click at [142, 302] on div "Conditions reset values add condition No need for http/https/www/.com/etc. For …" at bounding box center [199, 251] width 234 height 170
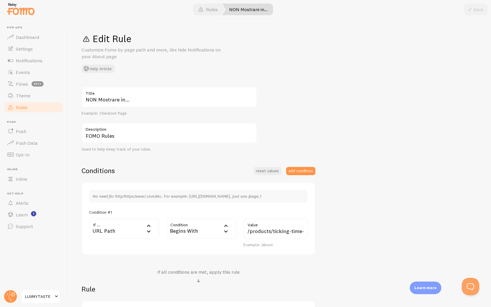
click at [145, 231] on div "URL Path" at bounding box center [124, 228] width 70 height 20
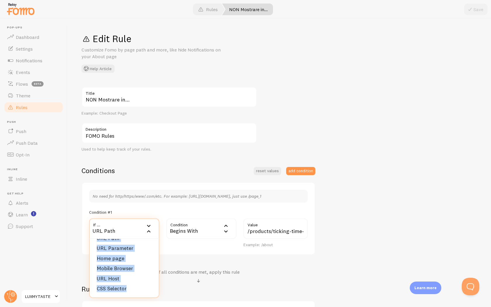
scroll to position [0, 0]
drag, startPoint x: 138, startPoint y: 291, endPoint x: 130, endPoint y: 226, distance: 65.4
click at [130, 226] on div "If ... url URL Path URL Path URL Parameter Home page Mobile Browser URL Host CS…" at bounding box center [124, 228] width 70 height 20
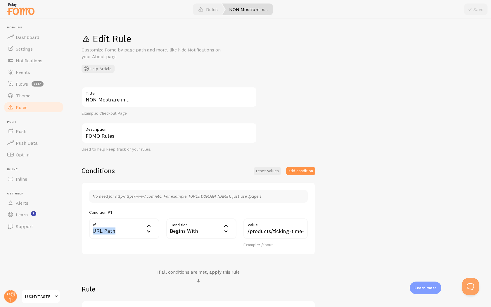
copy div "URL Path URL Path URL Parameter Home page Mobile Browser URL Host CSS Selector"
click at [151, 227] on icon at bounding box center [148, 225] width 7 height 7
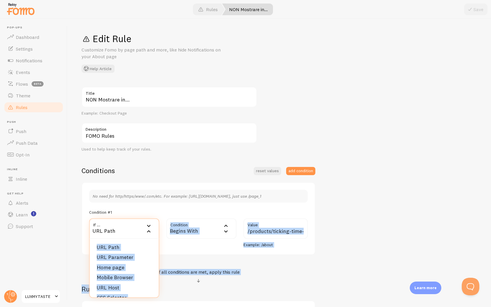
scroll to position [9, 0]
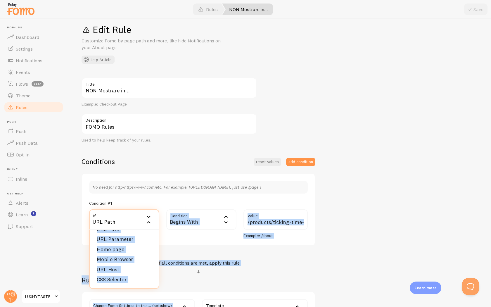
copy div "URL Path URL Parameter Home page Mobile Browser URL Host CSS Selector Condition…"
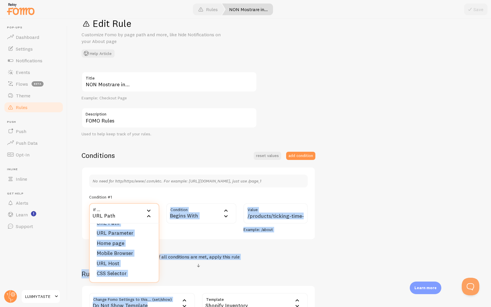
drag, startPoint x: 143, startPoint y: 237, endPoint x: 159, endPoint y: 304, distance: 68.5
click at [159, 304] on div "Conditions reset values add condition No need for http/https/www/.com/etc. For …" at bounding box center [199, 236] width 234 height 170
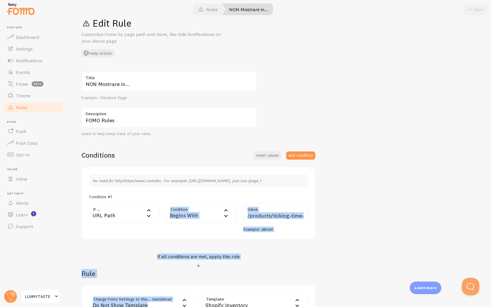
click at [333, 223] on div "NON Mostrare in... Title Example: Checkout Page FOMO Rules Description Used to …" at bounding box center [280, 195] width 396 height 249
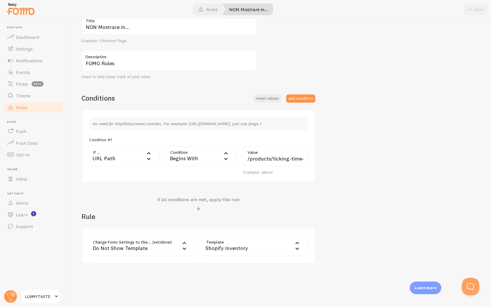
scroll to position [80, 0]
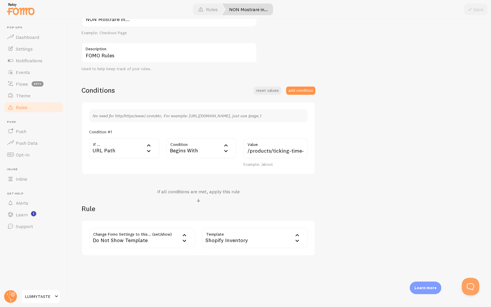
click at [40, 108] on link "Rules" at bounding box center [34, 107] width 60 height 12
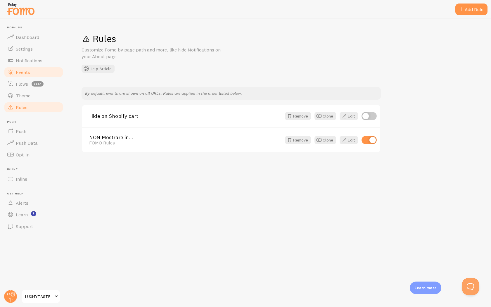
click at [42, 71] on link "Events" at bounding box center [34, 72] width 60 height 12
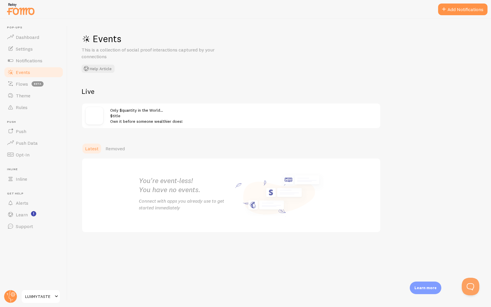
click at [150, 121] on span "Only $quantity in the World… $title Own it before someone wealthier does!" at bounding box center [146, 116] width 73 height 17
click at [135, 110] on span "Only $quantity in the World… $title Own it before someone wealthier does!" at bounding box center [146, 116] width 73 height 17
click at [124, 118] on div "Only $quantity in the World… $title Own it before someone wealthier does!" at bounding box center [243, 115] width 267 height 17
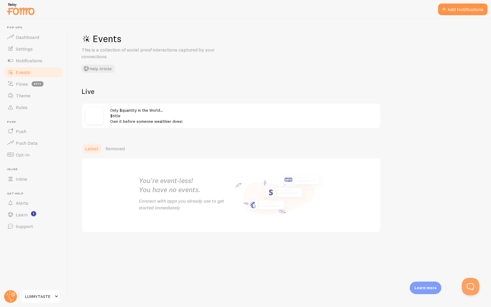
click at [106, 116] on div at bounding box center [98, 116] width 25 height 18
click at [96, 115] on img at bounding box center [95, 116] width 18 height 18
click at [123, 102] on div "Live Only $quantity in the World… $title Own it before someone wealthier does!" at bounding box center [231, 108] width 299 height 42
click at [125, 113] on div "Only $quantity in the World… $title Own it before someone wealthier does!" at bounding box center [243, 115] width 267 height 17
click at [125, 118] on div "Only $quantity in the World… $title Own it before someone wealthier does!" at bounding box center [243, 115] width 267 height 17
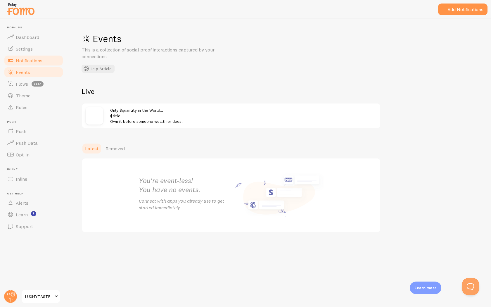
click at [20, 57] on link "Notifications" at bounding box center [34, 61] width 60 height 12
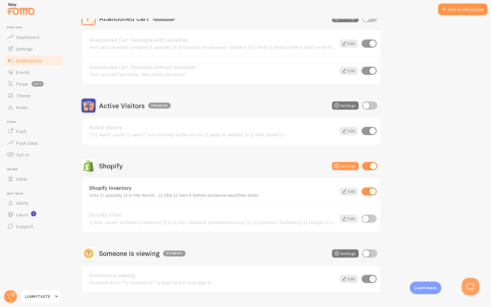
scroll to position [70, 0]
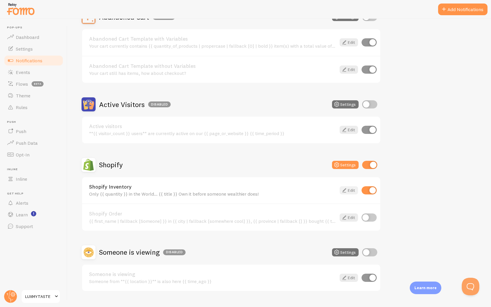
click at [354, 188] on link "Edit" at bounding box center [349, 190] width 18 height 8
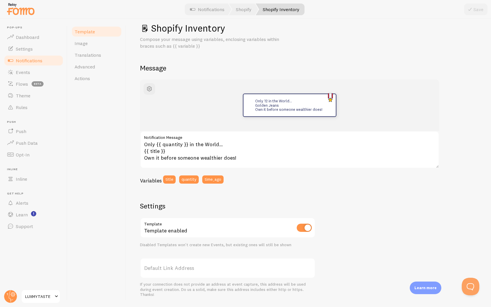
scroll to position [11, 0]
click at [93, 47] on link "Image" at bounding box center [96, 43] width 51 height 12
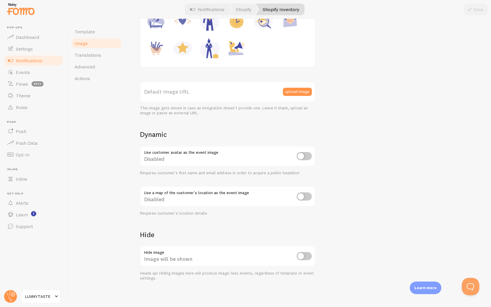
scroll to position [113, 0]
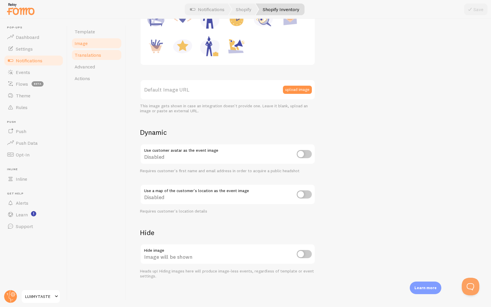
click at [84, 56] on span "Translations" at bounding box center [88, 55] width 27 height 6
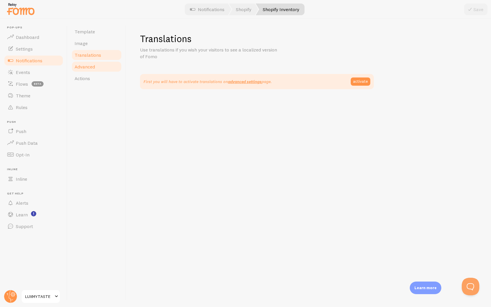
click at [89, 66] on span "Advanced" at bounding box center [85, 67] width 20 height 6
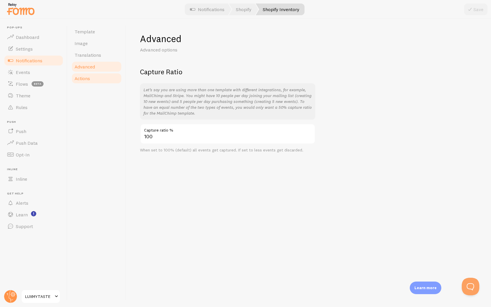
click at [92, 73] on link "Actions" at bounding box center [96, 79] width 51 height 12
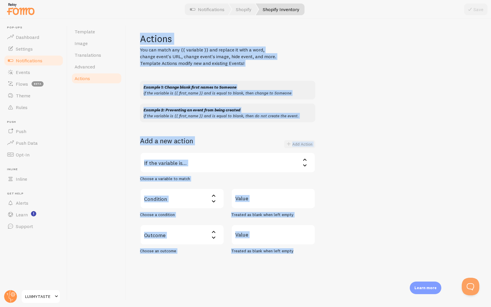
drag, startPoint x: 137, startPoint y: 39, endPoint x: 261, endPoint y: 269, distance: 261.1
click at [261, 269] on div "Actions You can match any {{ variable }} and replace it with a word, change eve…" at bounding box center [308, 163] width 365 height 288
copy div "Actions You can match any {{ variable }} and replace it with a word, change eve…"
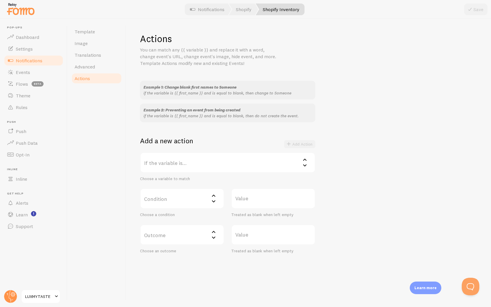
click at [209, 169] on label "If the variable is..." at bounding box center [227, 162] width 175 height 20
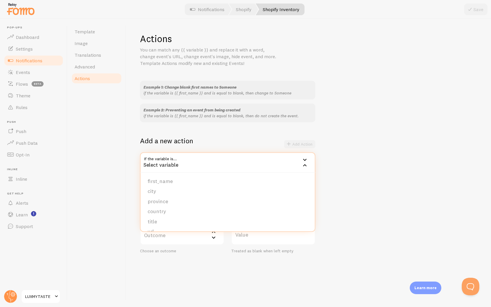
click at [107, 160] on div "Template Image Translations Advanced Actions" at bounding box center [97, 163] width 58 height 288
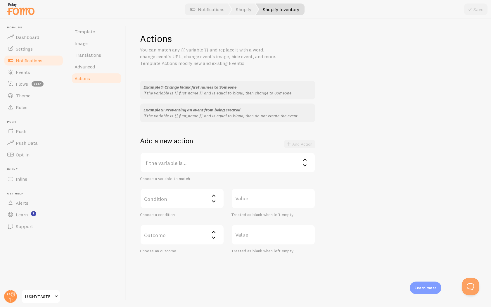
click at [185, 200] on label "Condition" at bounding box center [182, 198] width 84 height 20
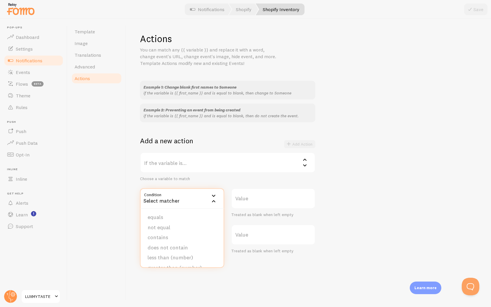
click at [197, 174] on div "If the variable is... Select variable first_name city province country title ur…" at bounding box center [227, 166] width 175 height 29
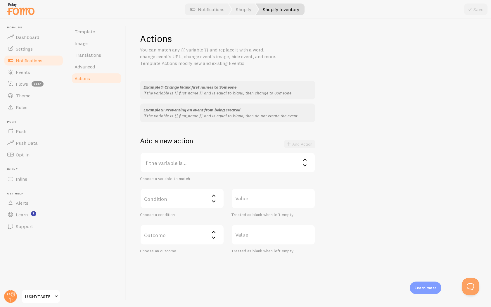
click at [202, 164] on label "If the variable is..." at bounding box center [227, 162] width 175 height 20
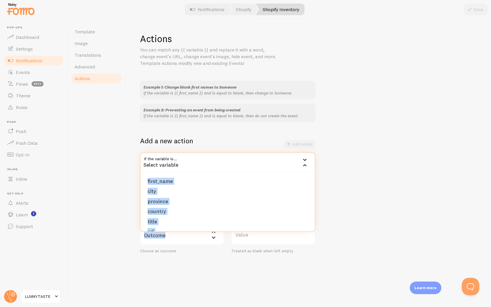
scroll to position [49, 0]
drag, startPoint x: 144, startPoint y: 179, endPoint x: 204, endPoint y: 248, distance: 91.5
click at [204, 248] on div "If the variable is... Select variable first_name city province country title ur…" at bounding box center [227, 202] width 175 height 101
copy div "first_name city province country title url image_url email_address ip_address q…"
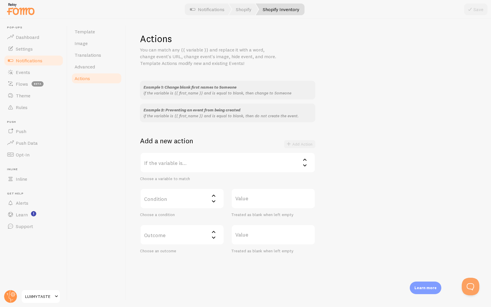
click at [186, 157] on label "If the variable is..." at bounding box center [227, 162] width 175 height 20
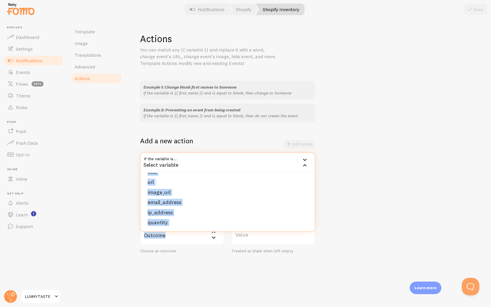
copy div "first_name city province country title url image_url email_address ip_address q…"
drag, startPoint x: 145, startPoint y: 182, endPoint x: 178, endPoint y: 237, distance: 64.5
click at [178, 237] on div "If the variable is... Select variable first_name city province country title ur…" at bounding box center [227, 202] width 175 height 101
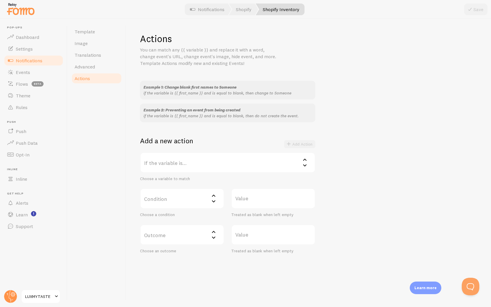
click at [197, 166] on label "If the variable is..." at bounding box center [227, 162] width 175 height 20
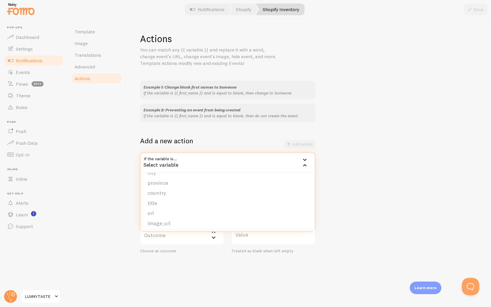
scroll to position [0, 0]
click at [183, 220] on li "title" at bounding box center [228, 222] width 174 height 10
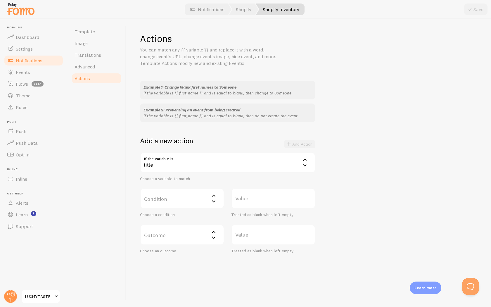
click at [197, 203] on label "Condition" at bounding box center [182, 198] width 84 height 20
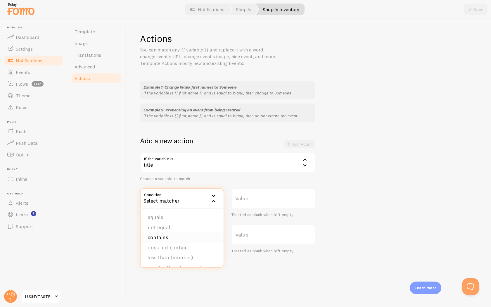
click at [183, 235] on li "contains" at bounding box center [182, 237] width 83 height 10
click at [193, 197] on div "contains" at bounding box center [182, 198] width 84 height 20
click at [185, 218] on li "equals" at bounding box center [182, 217] width 83 height 10
click at [253, 196] on label "Value" at bounding box center [273, 198] width 84 height 20
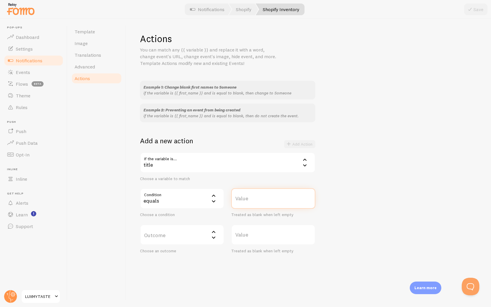
click at [253, 196] on input "Value" at bounding box center [273, 198] width 84 height 20
click at [253, 203] on label "Value" at bounding box center [273, 198] width 84 height 20
click at [253, 203] on input "Value" at bounding box center [273, 198] width 84 height 20
click at [249, 202] on label "Value" at bounding box center [273, 198] width 84 height 20
click at [249, 202] on input "Value" at bounding box center [273, 198] width 84 height 20
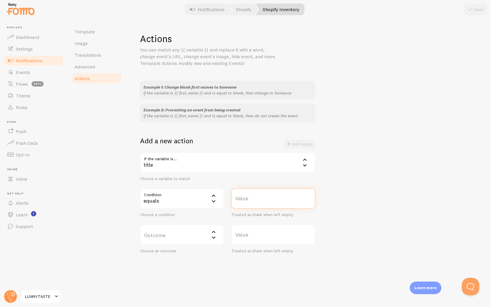
paste input "/products/ticking-time-bomb"
type input "/products/ticking-time-bomb"
click at [190, 236] on label "Outcome" at bounding box center [182, 235] width 84 height 20
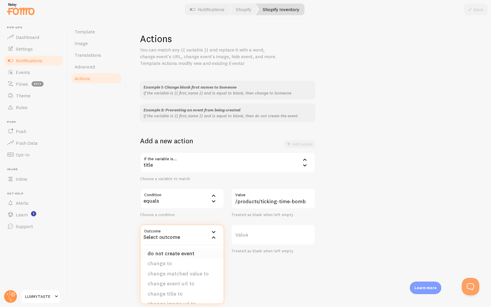
click at [190, 256] on li "do not create event" at bounding box center [182, 254] width 83 height 10
click at [237, 256] on div "Actions You can match any {{ variable }} and replace it with a word, change eve…" at bounding box center [308, 163] width 365 height 288
click at [214, 237] on icon at bounding box center [214, 238] width 4 height 2
click at [191, 263] on li "change to" at bounding box center [182, 264] width 83 height 10
click at [213, 237] on icon at bounding box center [213, 237] width 7 height 7
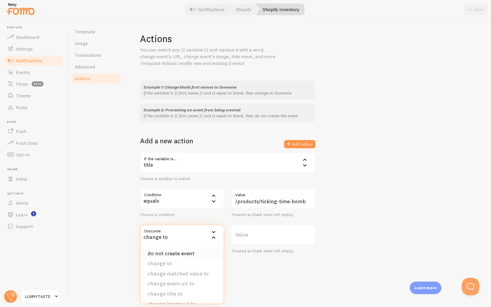
click at [205, 253] on li "do not create event" at bounding box center [182, 254] width 83 height 10
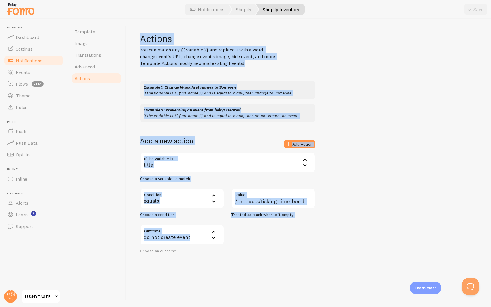
drag, startPoint x: 143, startPoint y: 33, endPoint x: 277, endPoint y: 238, distance: 245.1
click at [277, 238] on div "Actions You can match any {{ variable }} and replace it with a word, change eve…" at bounding box center [308, 143] width 337 height 221
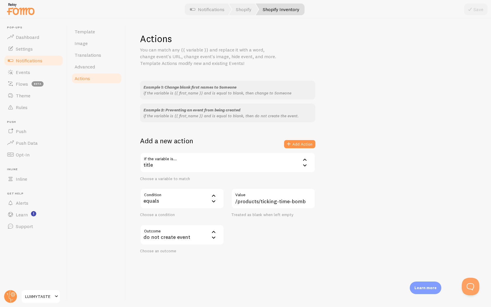
click at [304, 132] on div "Example 1: Change blank first names to Someone if the variable is {{ first_name…" at bounding box center [308, 167] width 337 height 173
click at [294, 145] on button "Add Action" at bounding box center [299, 144] width 31 height 8
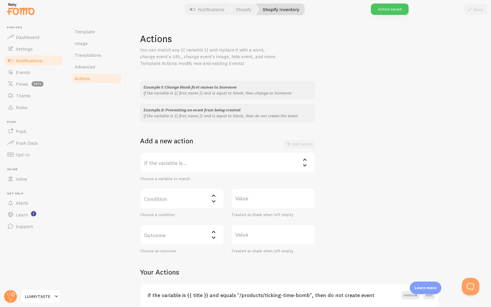
scroll to position [28, 0]
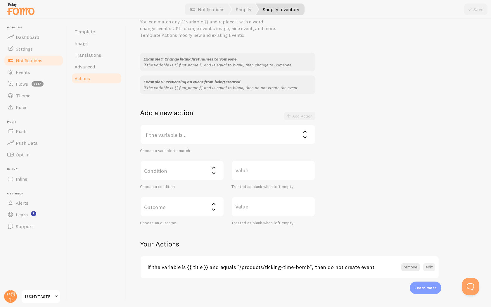
click at [428, 268] on button "edit" at bounding box center [429, 267] width 12 height 8
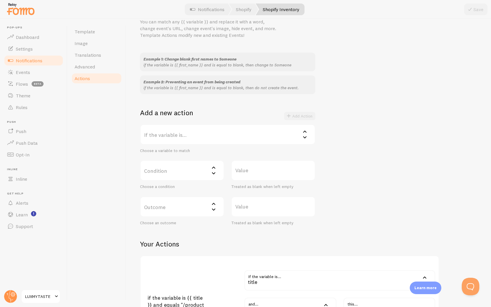
scroll to position [140, 0]
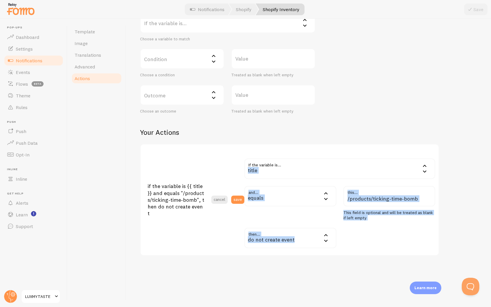
drag, startPoint x: 242, startPoint y: 159, endPoint x: 320, endPoint y: 244, distance: 115.1
click at [320, 244] on div "if the variable is {{ title }} and equals "/products/ticking-time-bomb", then d…" at bounding box center [292, 199] width 288 height 97
click at [306, 170] on div "title" at bounding box center [339, 169] width 191 height 20
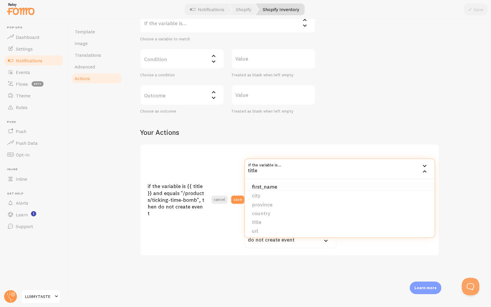
scroll to position [21, 0]
click at [287, 209] on li "url" at bounding box center [340, 210] width 190 height 9
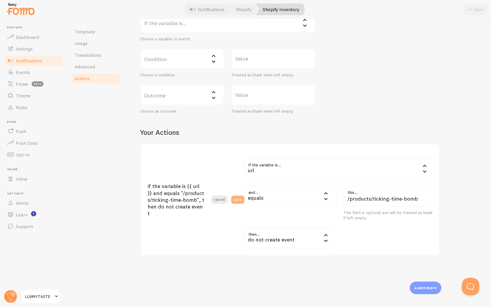
click at [240, 201] on button "save" at bounding box center [237, 200] width 13 height 8
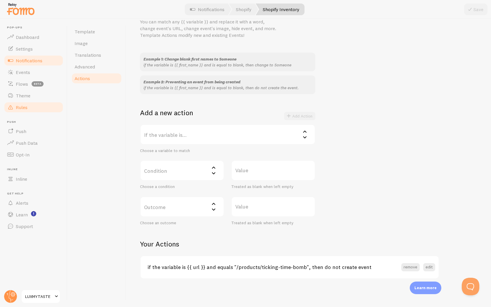
click at [33, 105] on link "Rules" at bounding box center [34, 107] width 60 height 12
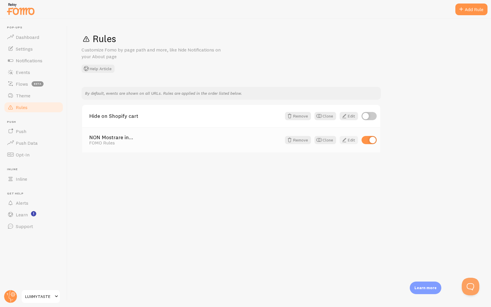
click at [349, 141] on link "Edit" at bounding box center [349, 140] width 18 height 8
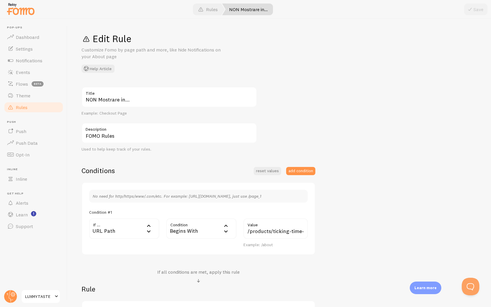
scroll to position [80, 0]
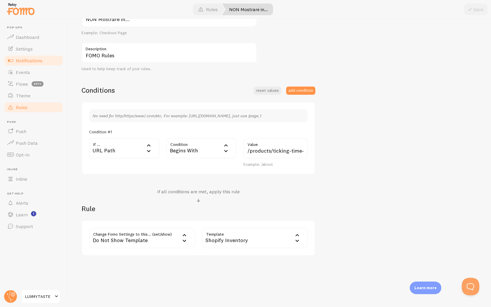
click at [35, 59] on span "Notifications" at bounding box center [29, 61] width 27 height 6
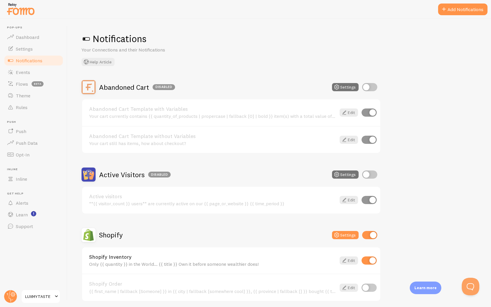
scroll to position [83, 0]
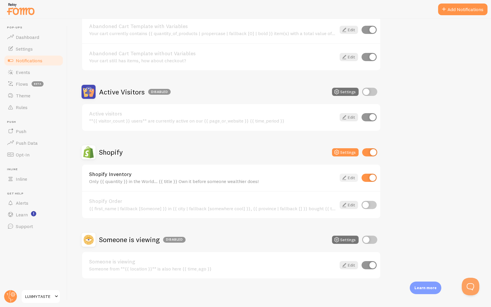
click at [347, 179] on icon at bounding box center [344, 177] width 7 height 7
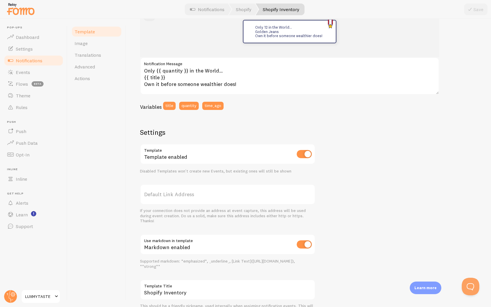
scroll to position [116, 0]
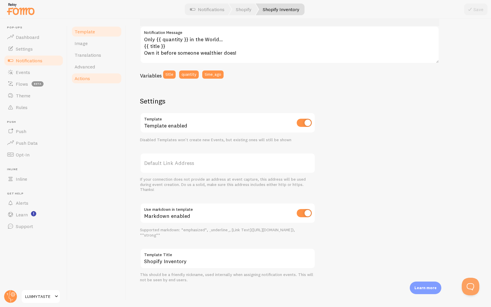
click at [88, 79] on span "Actions" at bounding box center [82, 78] width 15 height 6
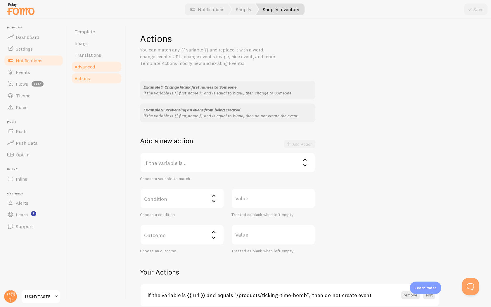
click at [106, 71] on link "Advanced" at bounding box center [96, 67] width 51 height 12
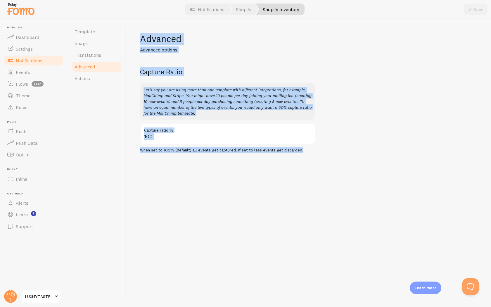
drag, startPoint x: 141, startPoint y: 39, endPoint x: 218, endPoint y: 162, distance: 144.8
click at [218, 162] on div "Advanced Advanced options Capture Ratio Let’s say you are using more than one t…" at bounding box center [308, 163] width 365 height 288
click at [109, 51] on link "Translations" at bounding box center [96, 55] width 51 height 12
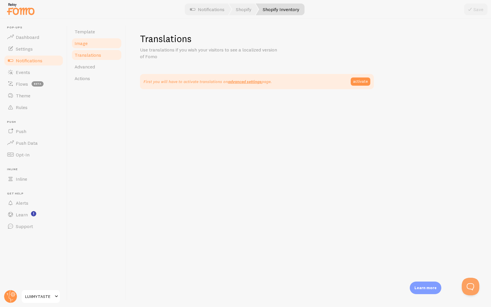
click at [107, 44] on link "Image" at bounding box center [96, 43] width 51 height 12
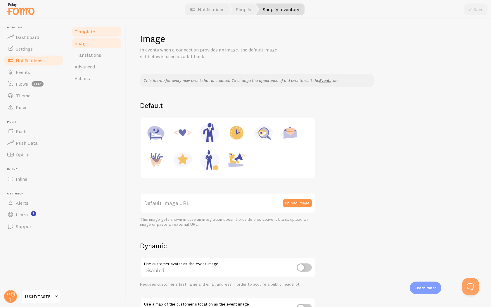
click at [99, 36] on link "Template" at bounding box center [96, 32] width 51 height 12
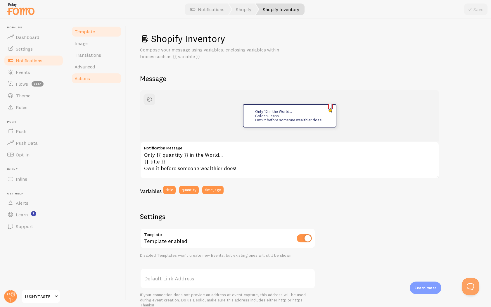
click at [102, 75] on link "Actions" at bounding box center [96, 79] width 51 height 12
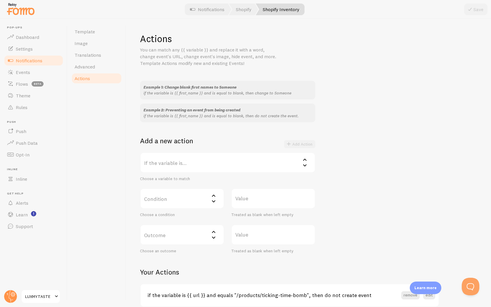
scroll to position [28, 0]
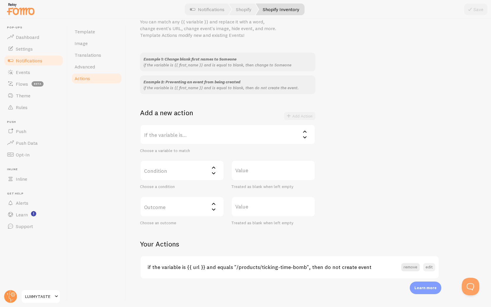
click at [426, 266] on button "edit" at bounding box center [429, 267] width 12 height 8
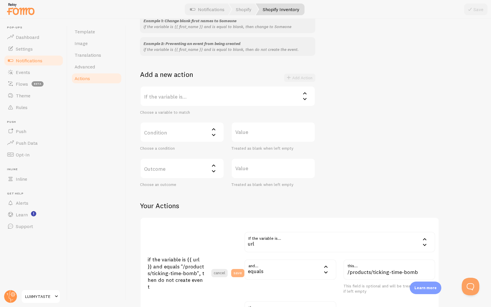
scroll to position [140, 0]
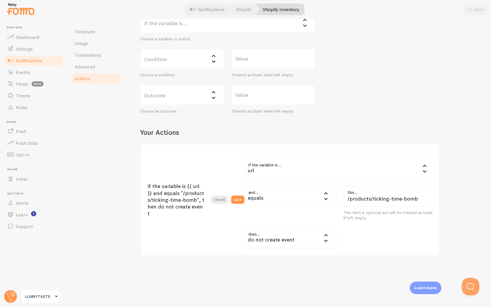
click at [342, 119] on div "Actions You can match any {{ variable }} and replace it with a word, change eve…" at bounding box center [308, 74] width 337 height 363
click at [238, 199] on button "save" at bounding box center [237, 200] width 13 height 8
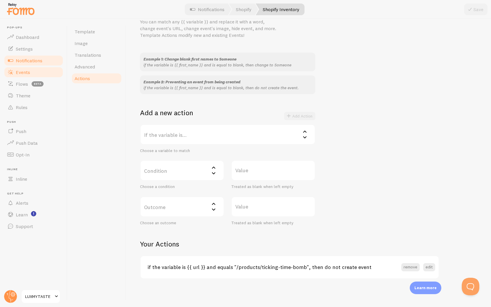
click at [41, 77] on link "Events" at bounding box center [34, 72] width 60 height 12
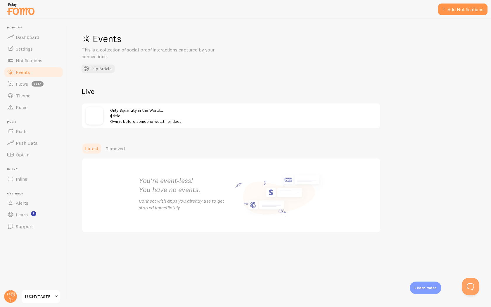
click at [154, 112] on span "Only $quantity in the World… $title Own it before someone wealthier does!" at bounding box center [146, 116] width 73 height 17
click at [463, 14] on button "Add Notifications" at bounding box center [462, 10] width 49 height 12
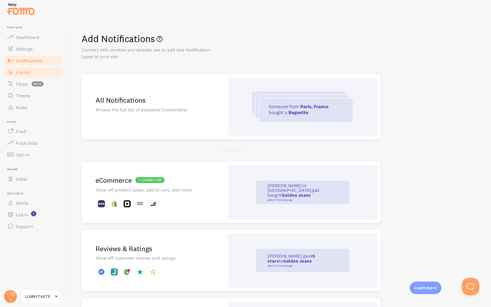
click at [31, 73] on link "Events" at bounding box center [34, 72] width 60 height 12
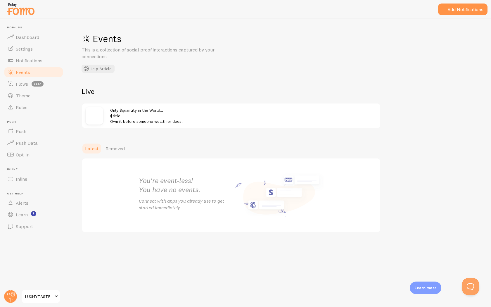
click at [144, 114] on div "Only $quantity in the World… $title Own it before someone wealthier does!" at bounding box center [243, 115] width 267 height 17
click at [45, 300] on span "LUXMYTASTE" at bounding box center [39, 296] width 28 height 7
click at [45, 56] on link "Notifications" at bounding box center [34, 61] width 60 height 12
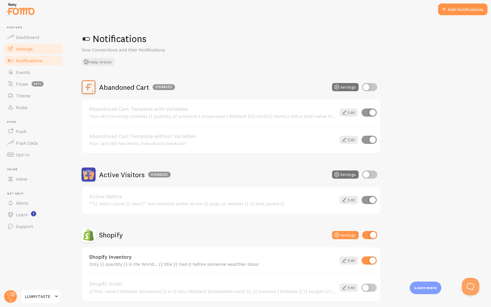
click at [45, 52] on link "Settings" at bounding box center [34, 49] width 60 height 12
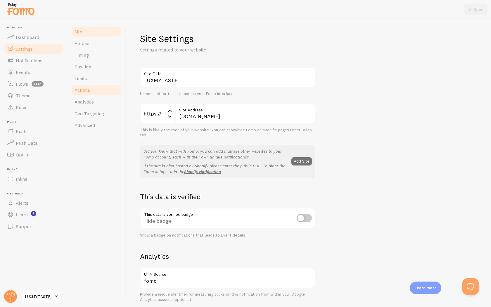
click at [91, 91] on link "Actions" at bounding box center [96, 90] width 51 height 12
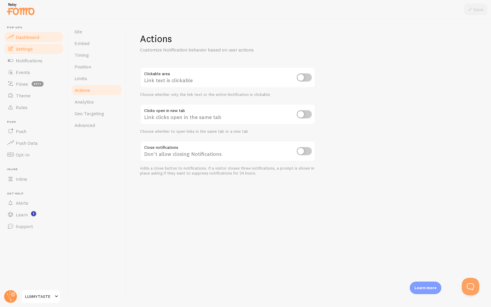
click at [37, 42] on link "Dashboard" at bounding box center [34, 37] width 60 height 12
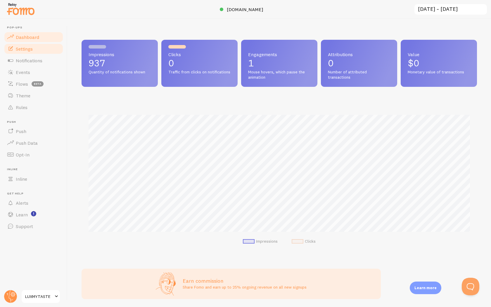
click at [37, 47] on link "Settings" at bounding box center [34, 49] width 60 height 12
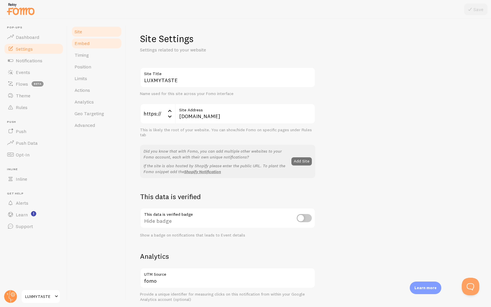
click at [82, 42] on span "Embed" at bounding box center [82, 43] width 15 height 6
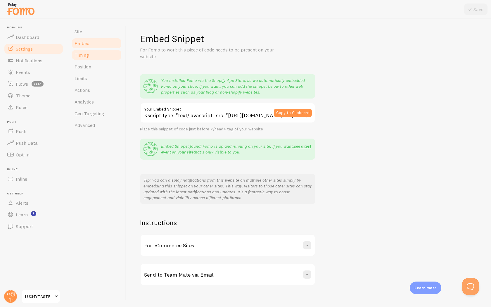
click at [86, 53] on span "Timing" at bounding box center [82, 55] width 14 height 6
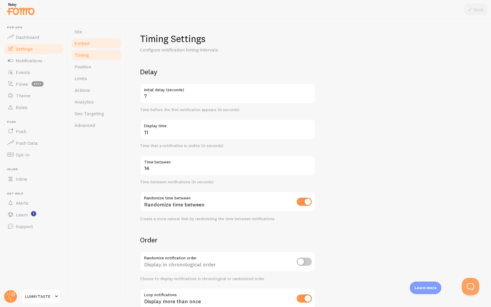
click at [95, 47] on link "Embed" at bounding box center [96, 43] width 51 height 12
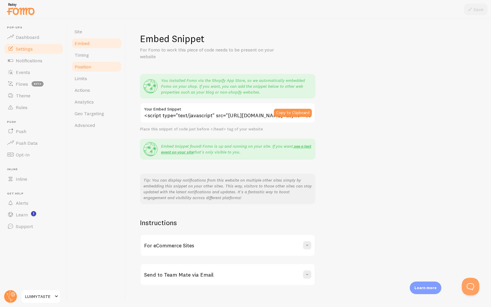
click at [94, 67] on link "Position" at bounding box center [96, 67] width 51 height 12
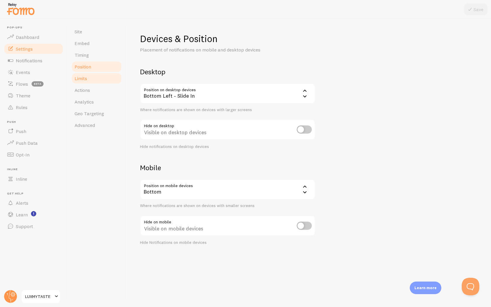
click at [93, 78] on link "Limits" at bounding box center [96, 79] width 51 height 12
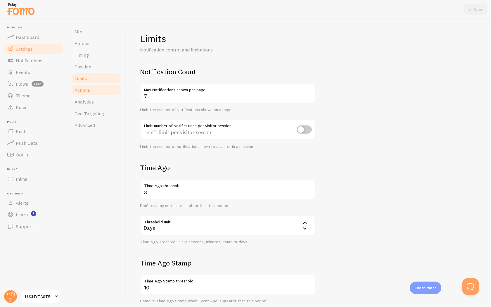
click at [94, 92] on link "Actions" at bounding box center [96, 90] width 51 height 12
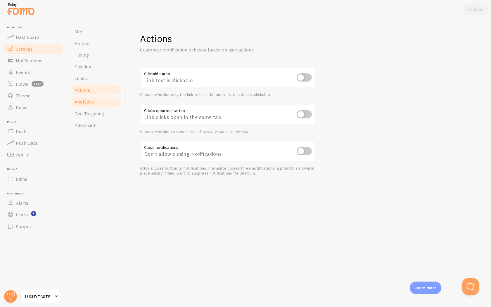
click at [94, 101] on link "Analytics" at bounding box center [96, 102] width 51 height 12
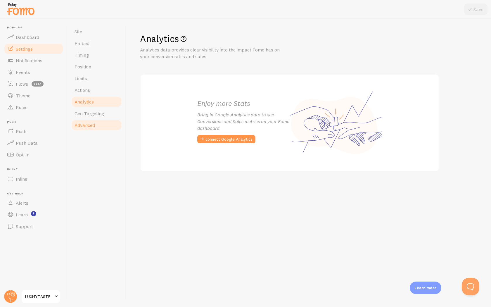
click at [96, 125] on link "Advanced" at bounding box center [96, 125] width 51 height 12
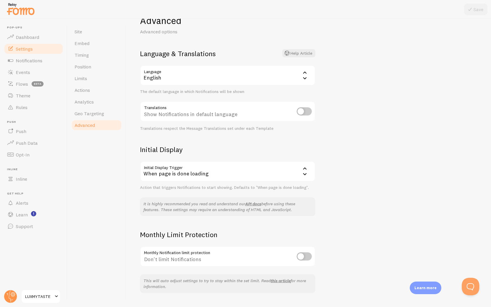
scroll to position [32, 0]
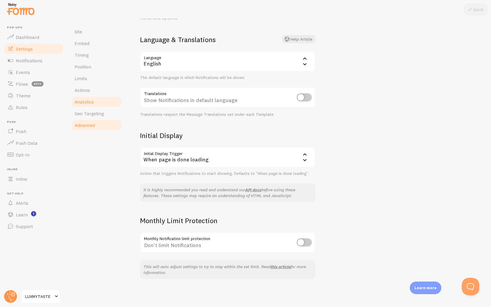
click at [105, 101] on link "Analytics" at bounding box center [96, 102] width 51 height 12
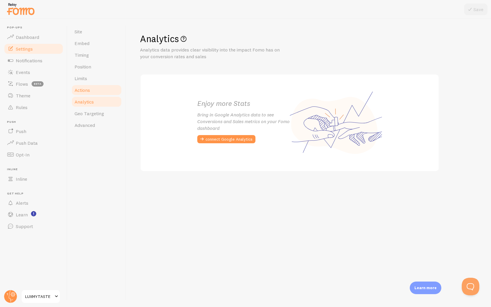
click at [101, 92] on link "Actions" at bounding box center [96, 90] width 51 height 12
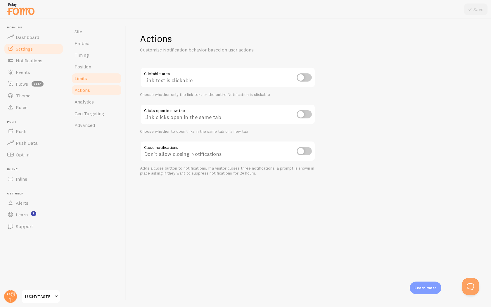
click at [99, 81] on link "Limits" at bounding box center [96, 79] width 51 height 12
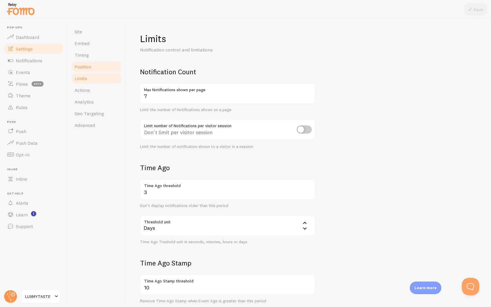
click at [99, 66] on link "Position" at bounding box center [96, 67] width 51 height 12
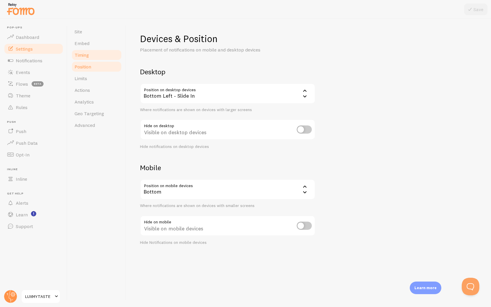
click at [98, 55] on link "Timing" at bounding box center [96, 55] width 51 height 12
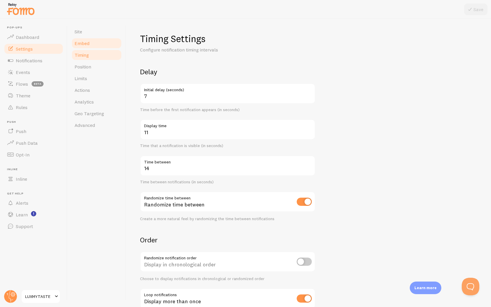
click at [97, 47] on link "Embed" at bounding box center [96, 43] width 51 height 12
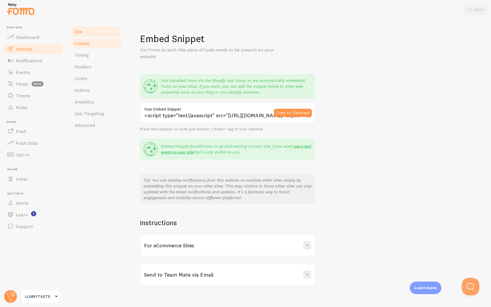
click at [92, 36] on link "Site" at bounding box center [96, 32] width 51 height 12
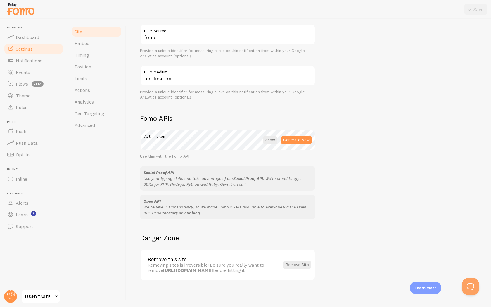
scroll to position [245, 0]
click at [35, 64] on link "Notifications" at bounding box center [34, 61] width 60 height 12
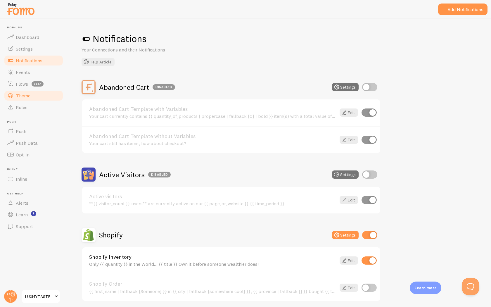
click at [33, 98] on link "Theme" at bounding box center [34, 96] width 60 height 12
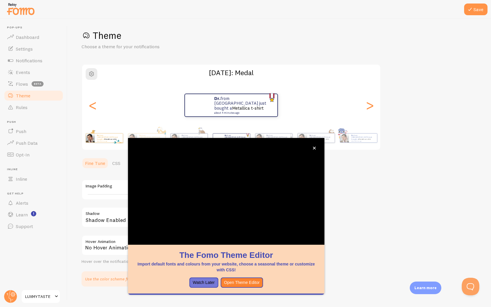
scroll to position [4, 0]
click at [366, 185] on div "Theme Choose a theme for your notifications Memorial Day: Medal Dr. from Italy …" at bounding box center [280, 157] width 396 height 257
click at [315, 149] on icon "close," at bounding box center [314, 148] width 3 height 3
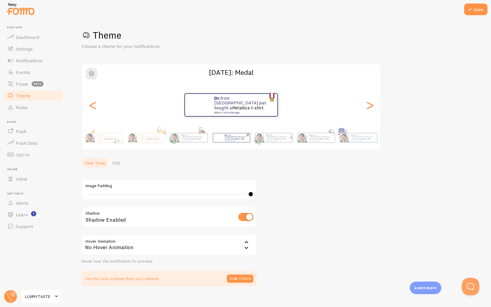
scroll to position [11, 0]
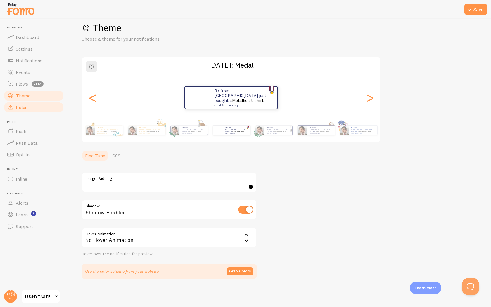
click at [39, 111] on link "Rules" at bounding box center [34, 107] width 60 height 12
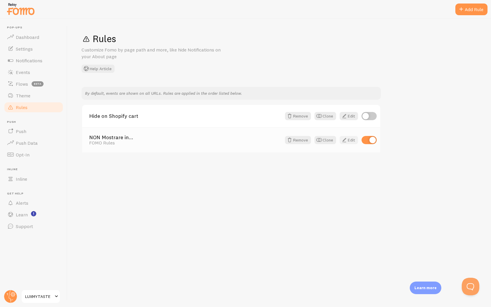
click at [352, 142] on link "Edit" at bounding box center [349, 140] width 18 height 8
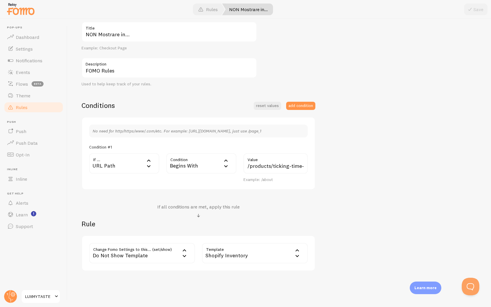
scroll to position [80, 0]
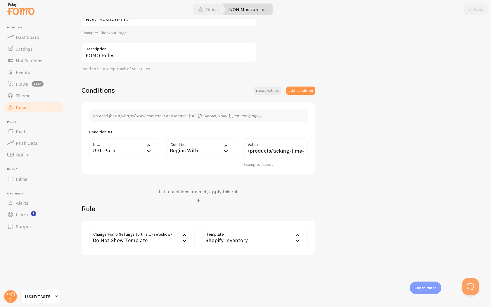
click at [287, 241] on div "Shopify Inventory" at bounding box center [255, 238] width 106 height 20
click at [247, 289] on li "Someone is viewing" at bounding box center [255, 288] width 105 height 10
click at [477, 11] on button "Save" at bounding box center [475, 10] width 23 height 12
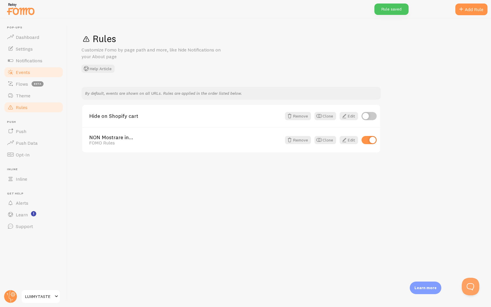
click at [38, 72] on link "Events" at bounding box center [34, 72] width 60 height 12
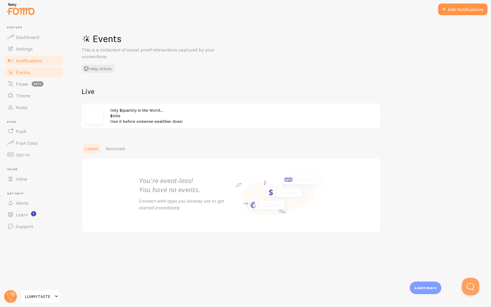
click at [29, 60] on span "Notifications" at bounding box center [29, 61] width 27 height 6
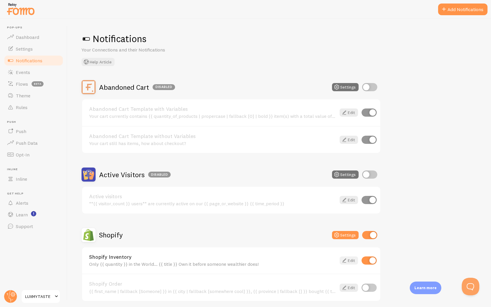
click at [350, 261] on link "Edit" at bounding box center [349, 260] width 18 height 8
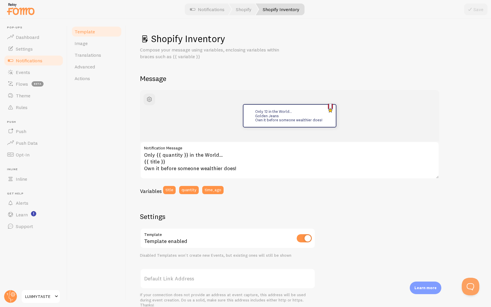
scroll to position [116, 0]
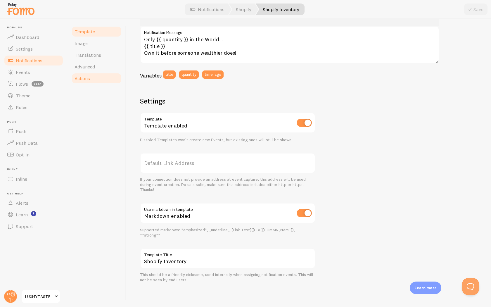
click at [92, 77] on link "Actions" at bounding box center [96, 79] width 51 height 12
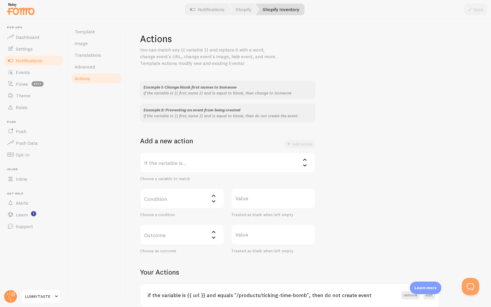
scroll to position [28, 0]
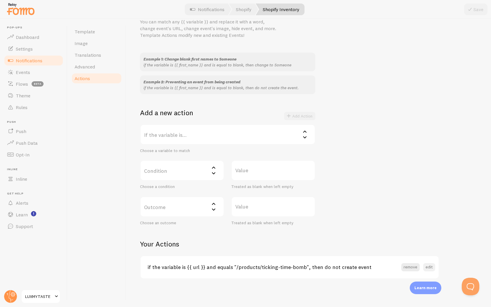
click at [430, 268] on button "edit" at bounding box center [429, 267] width 12 height 8
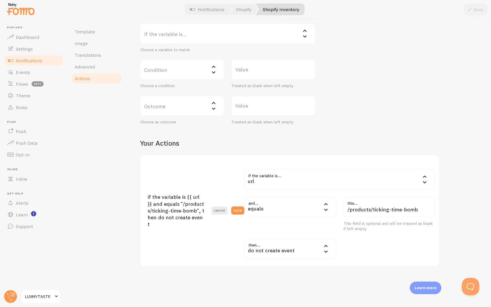
scroll to position [140, 0]
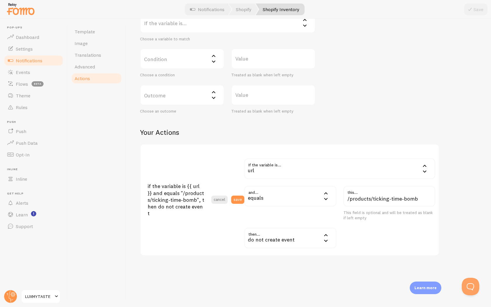
click at [318, 198] on div "equals" at bounding box center [290, 196] width 92 height 20
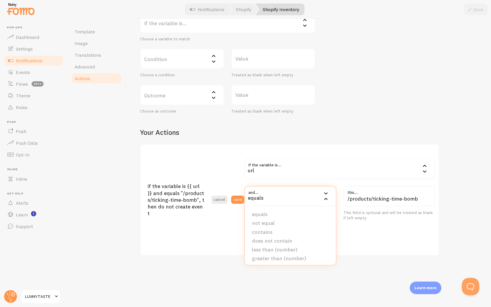
click at [218, 224] on div "if the variable is {{ url }} and equals "/products/ticking-time-bomb", then do …" at bounding box center [292, 199] width 288 height 97
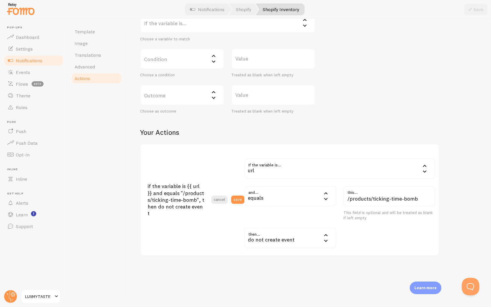
click at [322, 201] on div "equals" at bounding box center [290, 196] width 92 height 20
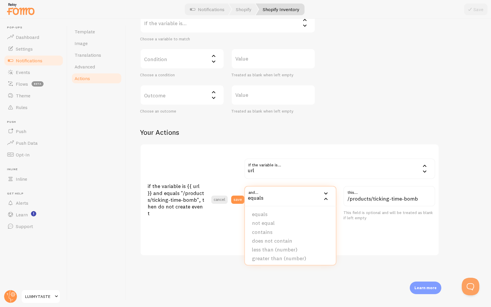
click at [206, 223] on div "if the variable is {{ url }} and equals "/products/ticking-time-bomb", then do …" at bounding box center [292, 199] width 288 height 97
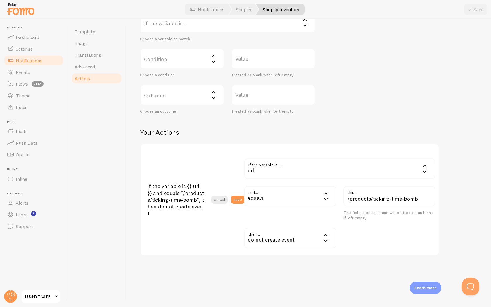
click at [315, 197] on div "equals" at bounding box center [290, 196] width 92 height 20
click at [297, 241] on li "does not contain" at bounding box center [290, 241] width 91 height 9
drag, startPoint x: 419, startPoint y: 201, endPoint x: 345, endPoint y: 192, distance: 75.1
click at [345, 192] on div "/products/ticking-time-bomb this..." at bounding box center [390, 196] width 92 height 20
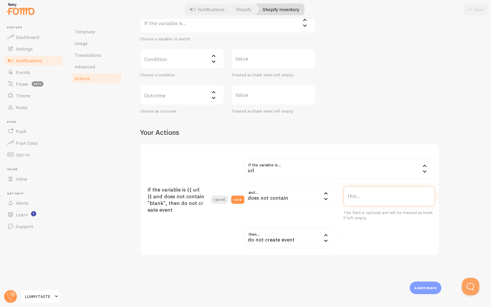
paste input "/products/forbidden-collection"
type input "/products/forbidden-collection"
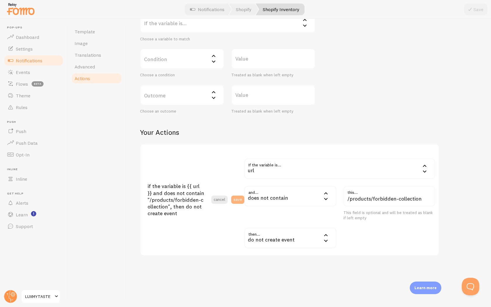
click at [240, 199] on button "save" at bounding box center [237, 200] width 13 height 8
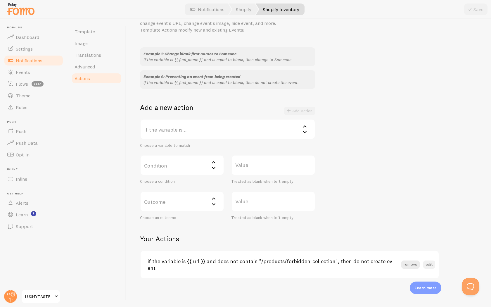
scroll to position [28, 0]
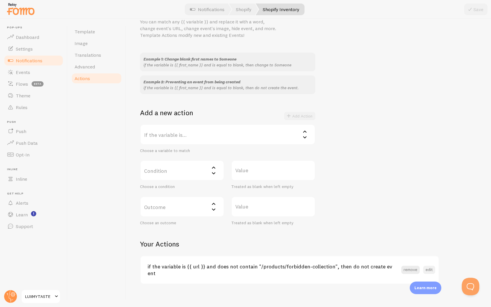
click at [428, 269] on button "edit" at bounding box center [429, 270] width 12 height 8
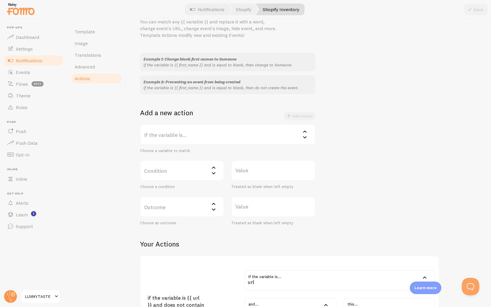
scroll to position [140, 0]
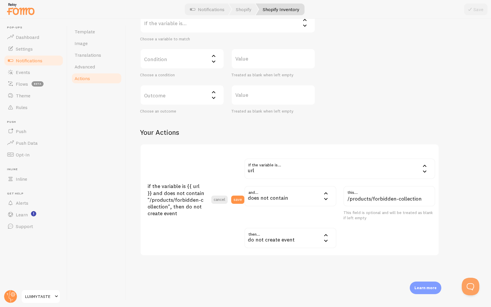
click at [311, 197] on div "does not contain" at bounding box center [290, 196] width 92 height 20
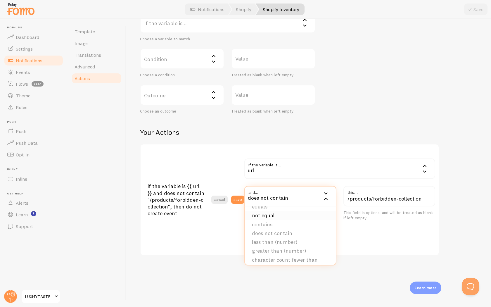
scroll to position [0, 0]
click at [294, 222] on li "not equal" at bounding box center [290, 223] width 91 height 9
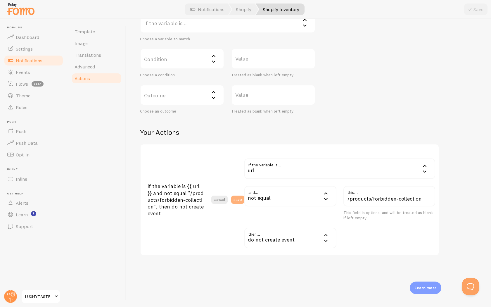
click at [238, 200] on button "save" at bounding box center [237, 200] width 13 height 8
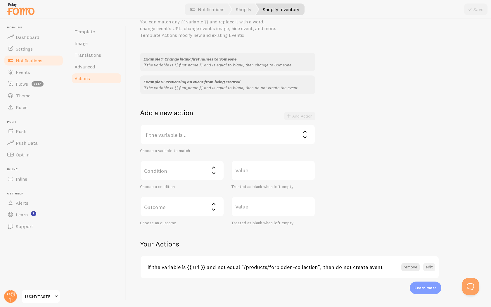
scroll to position [28, 0]
click at [428, 268] on button "edit" at bounding box center [429, 267] width 12 height 8
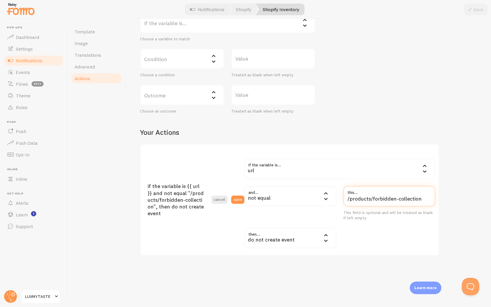
drag, startPoint x: 422, startPoint y: 198, endPoint x: 353, endPoint y: 197, distance: 69.0
click at [353, 197] on input "/products/forbidden-collection" at bounding box center [390, 196] width 92 height 20
type input "/"
paste input "https://luxmytaste.com/products/forbidden-collection"
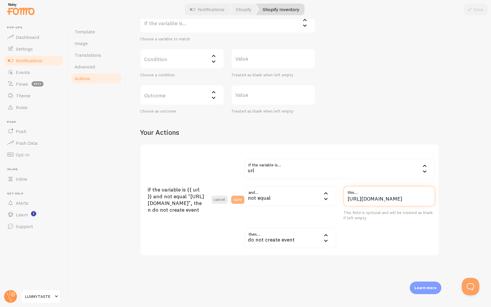
type input "https://luxmytaste.com/products/forbidden-collection"
click at [240, 200] on button "save" at bounding box center [237, 200] width 13 height 8
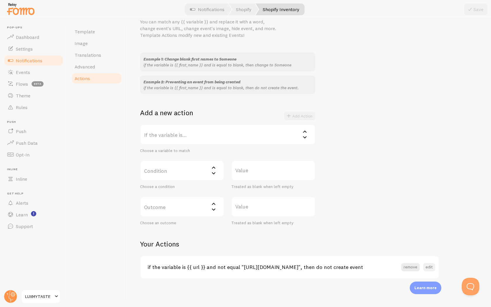
click at [429, 265] on button "edit" at bounding box center [429, 267] width 12 height 8
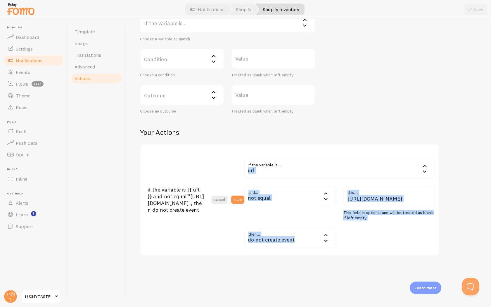
drag, startPoint x: 247, startPoint y: 162, endPoint x: 302, endPoint y: 248, distance: 102.5
click at [302, 248] on section "if the variable is {{ url }} and not equal "https://luxmytaste.com/products/for…" at bounding box center [290, 199] width 298 height 111
copy div "url first_name city province country title url image_url email_address ip_addre…"
click at [391, 201] on input "https://luxmytaste.com/products/forbidden-collection" at bounding box center [390, 196] width 92 height 20
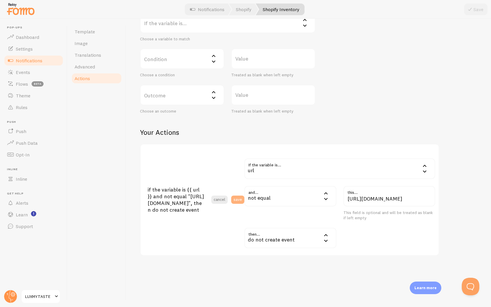
click at [239, 200] on button "save" at bounding box center [237, 200] width 13 height 8
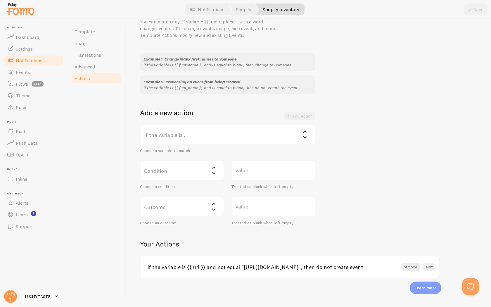
click at [430, 263] on button "edit" at bounding box center [429, 267] width 12 height 8
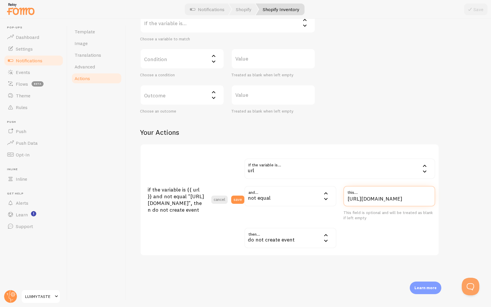
click at [405, 199] on input "https://luxmytaste.com/products/forbidden-collection" at bounding box center [390, 196] width 92 height 20
drag, startPoint x: 404, startPoint y: 199, endPoint x: 343, endPoint y: 199, distance: 61.1
click at [343, 199] on div "https://luxmytaste.com/products/forbidden-collection this... This field is opti…" at bounding box center [389, 203] width 99 height 35
type input "/products/forbidden-collection"
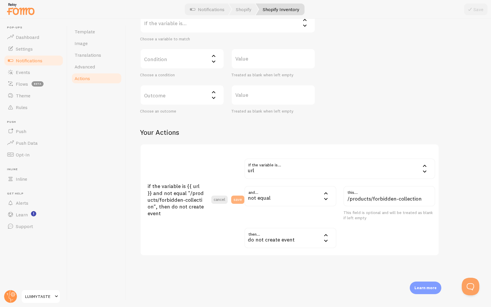
click at [239, 197] on button "save" at bounding box center [237, 200] width 13 height 8
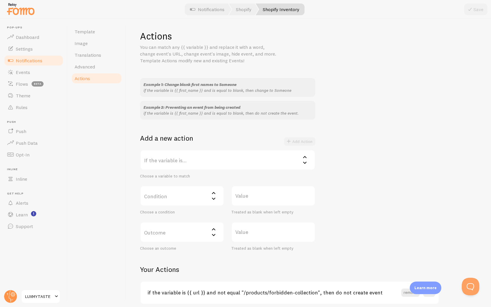
scroll to position [28, 0]
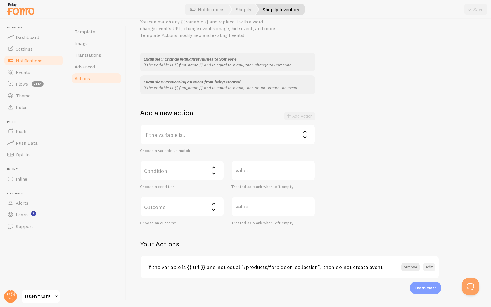
click at [432, 265] on button "edit" at bounding box center [429, 267] width 12 height 8
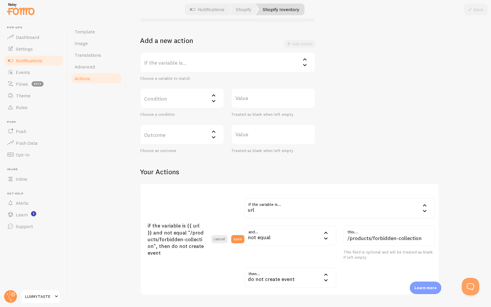
scroll to position [140, 0]
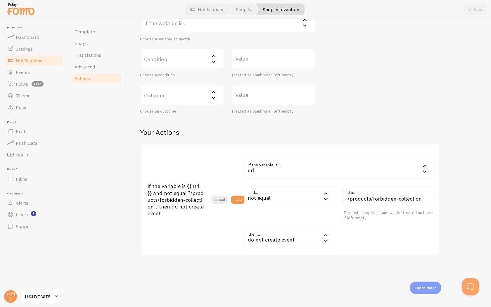
click at [101, 114] on div "Template Image Translations Advanced Actions" at bounding box center [97, 163] width 58 height 288
click at [93, 34] on span "Template" at bounding box center [85, 32] width 20 height 6
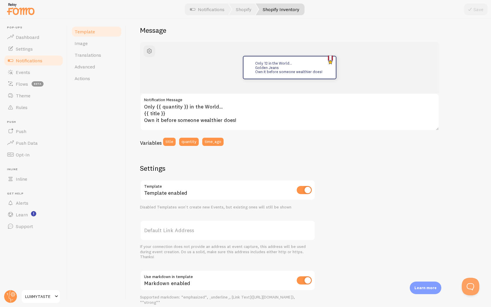
scroll to position [116, 0]
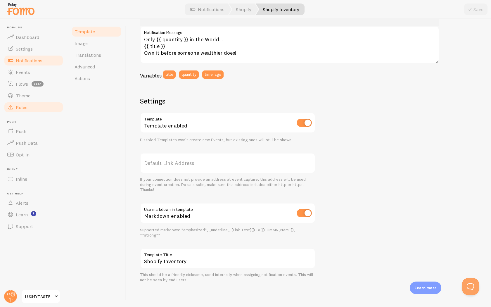
click at [30, 101] on link "Rules" at bounding box center [34, 107] width 60 height 12
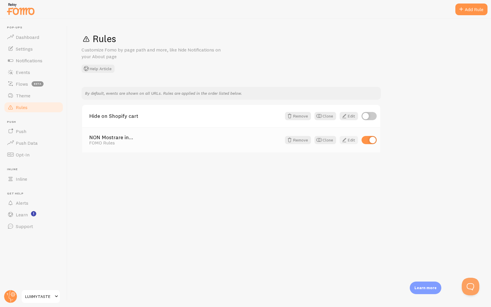
click at [354, 141] on link "Edit" at bounding box center [349, 140] width 18 height 8
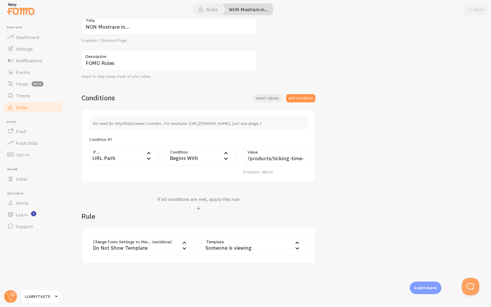
scroll to position [80, 0]
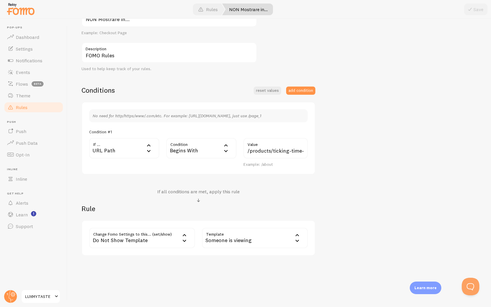
click at [274, 240] on div "Someone is viewing" at bounding box center [255, 238] width 106 height 20
click at [244, 254] on li "Shopify Inventory" at bounding box center [255, 257] width 105 height 10
click at [227, 148] on icon at bounding box center [226, 145] width 7 height 7
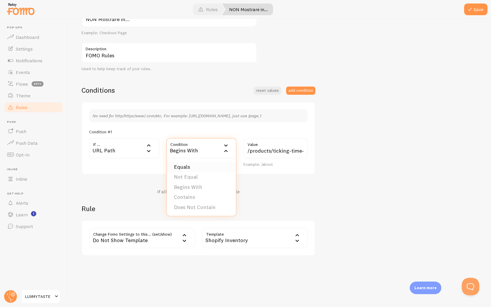
click at [213, 170] on li "Equals" at bounding box center [201, 167] width 69 height 10
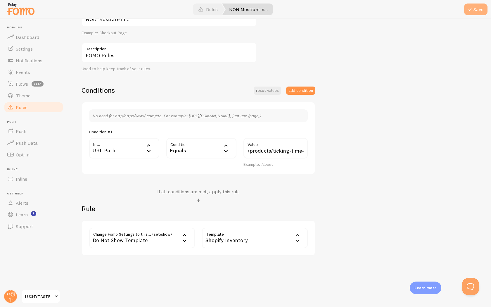
click at [477, 7] on button "Save" at bounding box center [475, 10] width 23 height 12
